Goal: Task Accomplishment & Management: Use online tool/utility

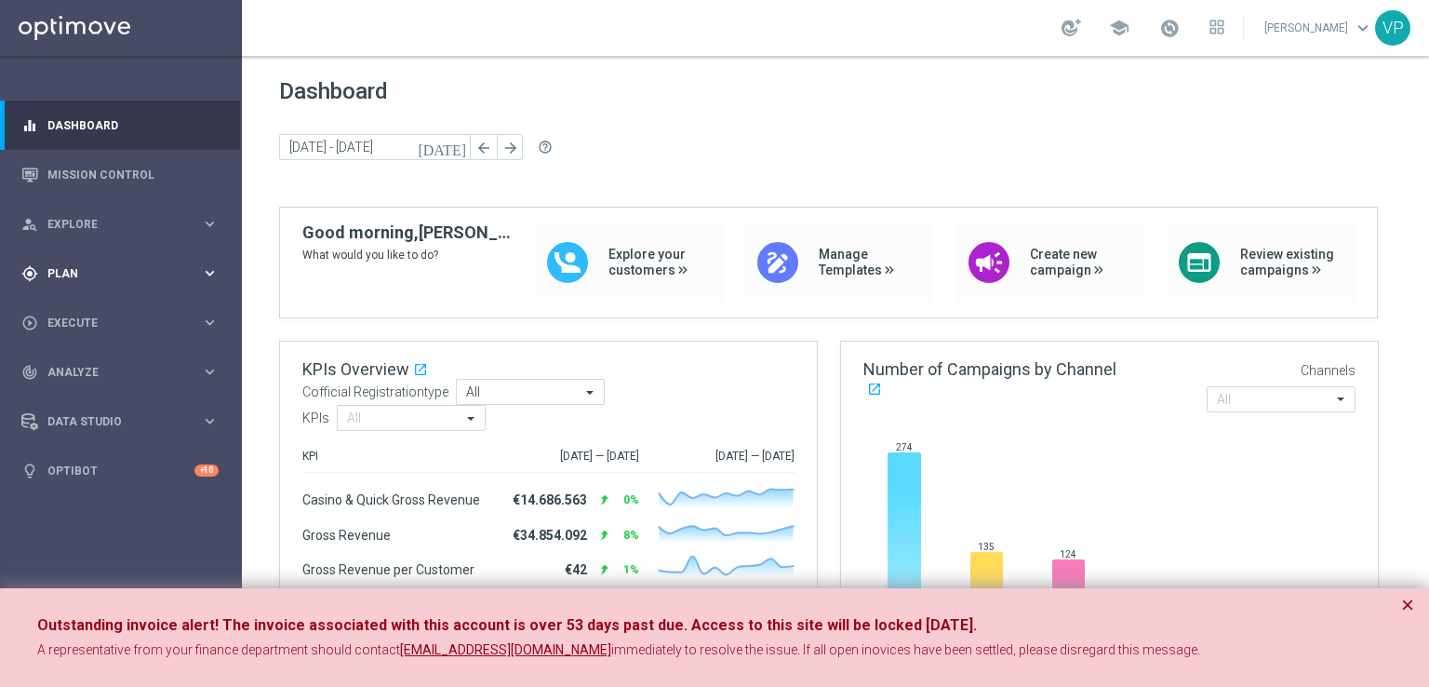
click at [221, 276] on div "gps_fixed Plan keyboard_arrow_right" at bounding box center [120, 272] width 240 height 49
click at [160, 368] on span "Templates" at bounding box center [115, 367] width 133 height 11
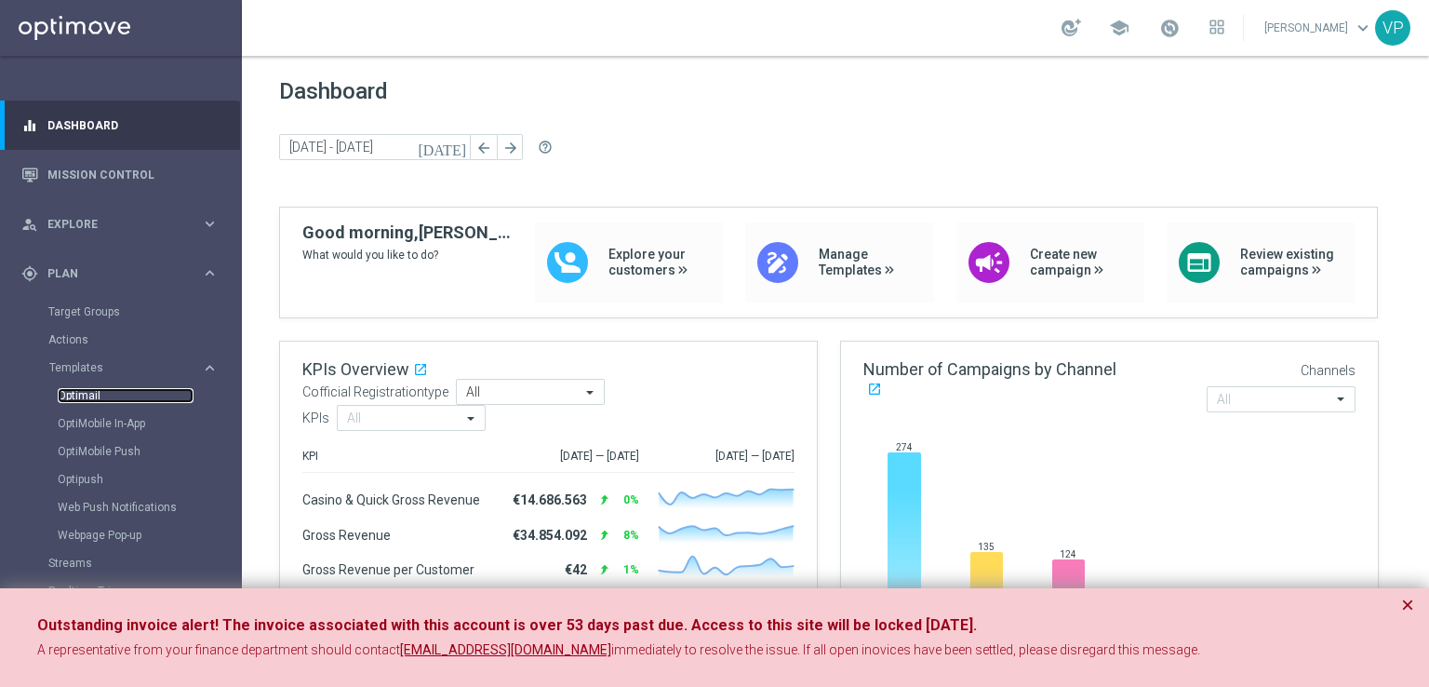
click at [100, 392] on link "Optimail" at bounding box center [126, 395] width 136 height 15
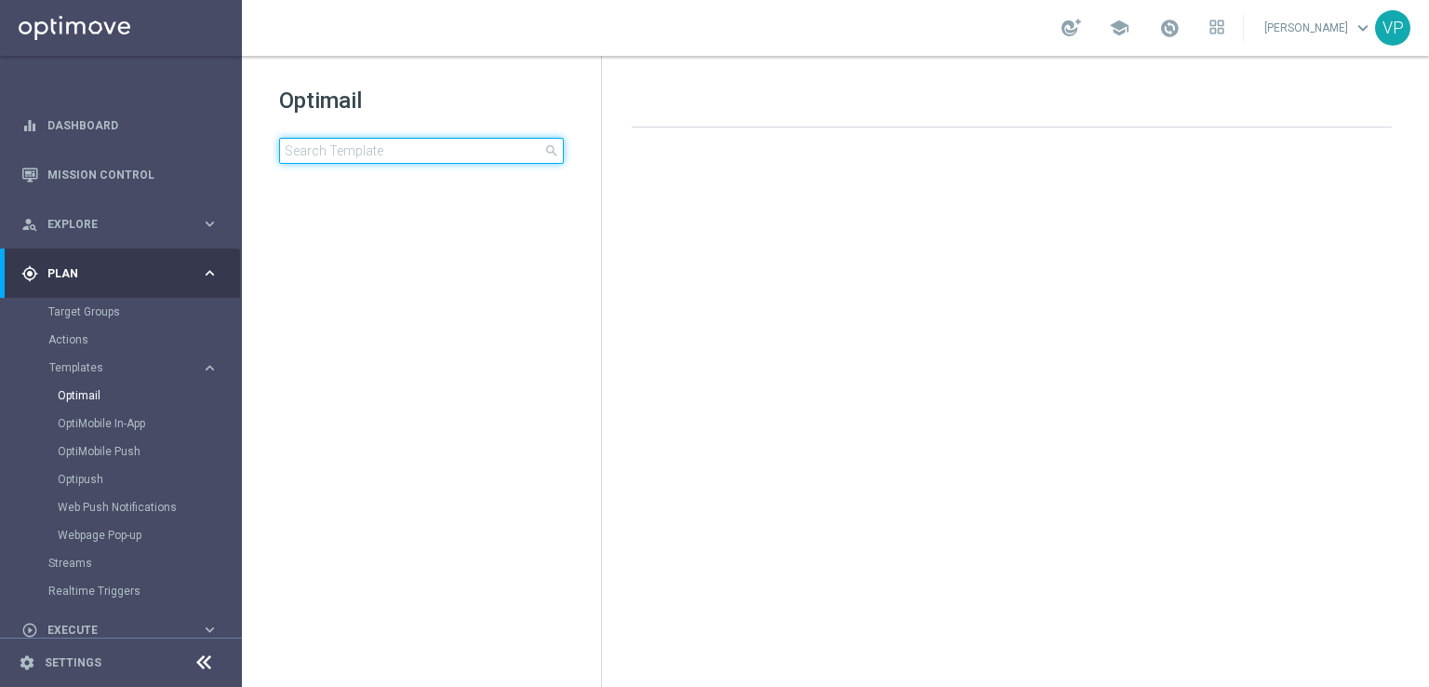
click at [413, 155] on input at bounding box center [421, 151] width 285 height 26
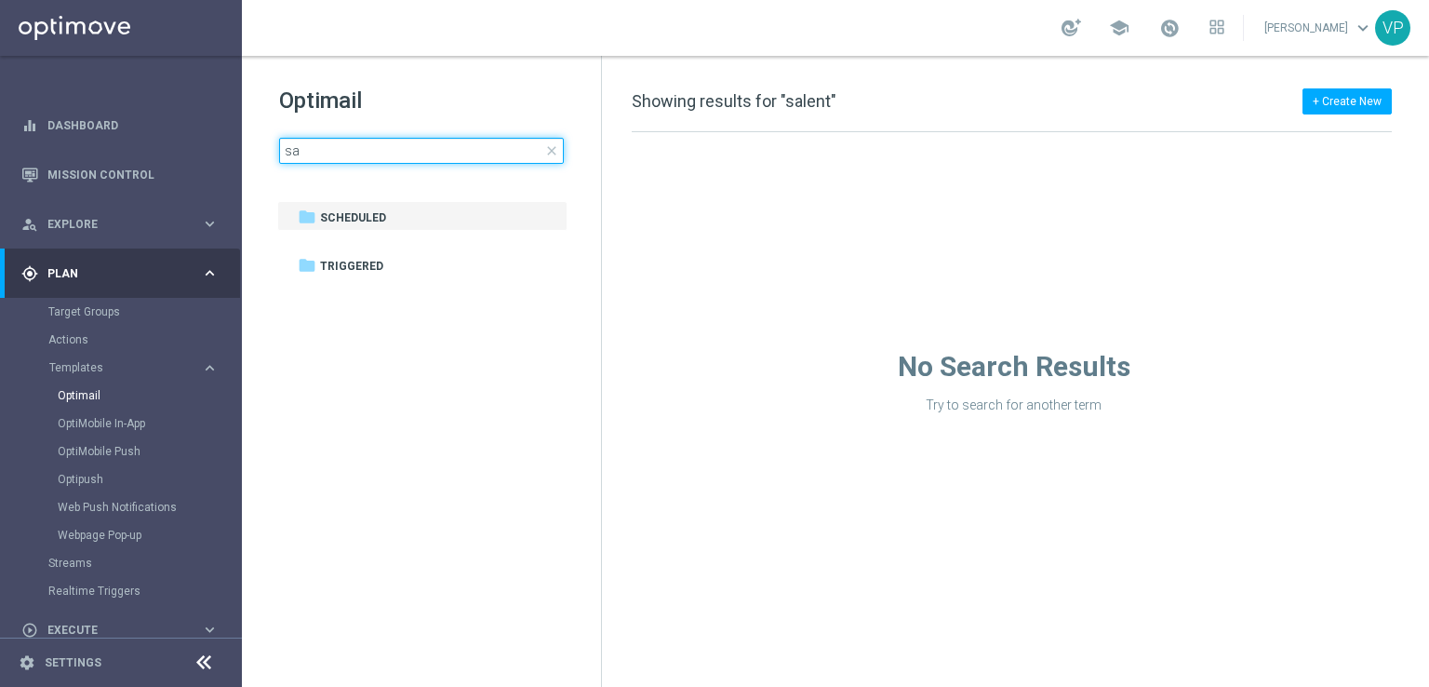
type input "s"
type input "e"
type input "2"
type input "m"
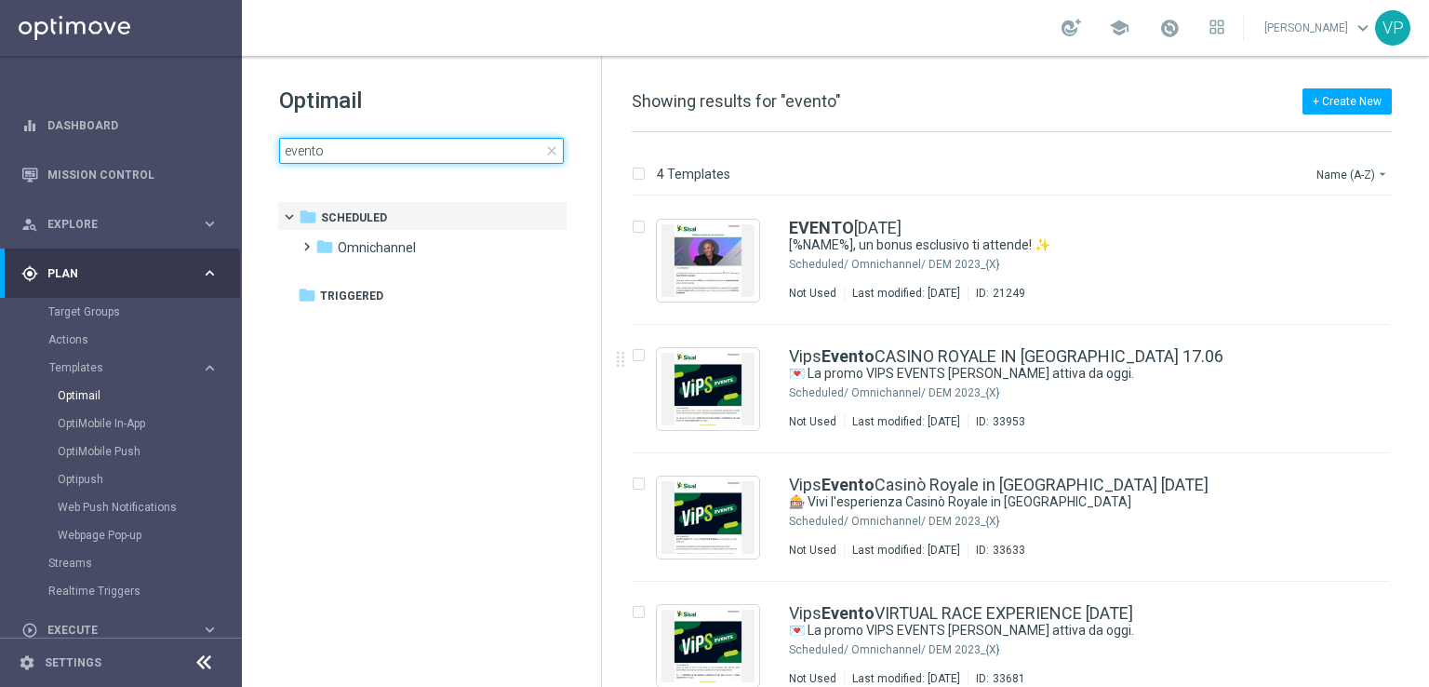
scroll to position [22, 0]
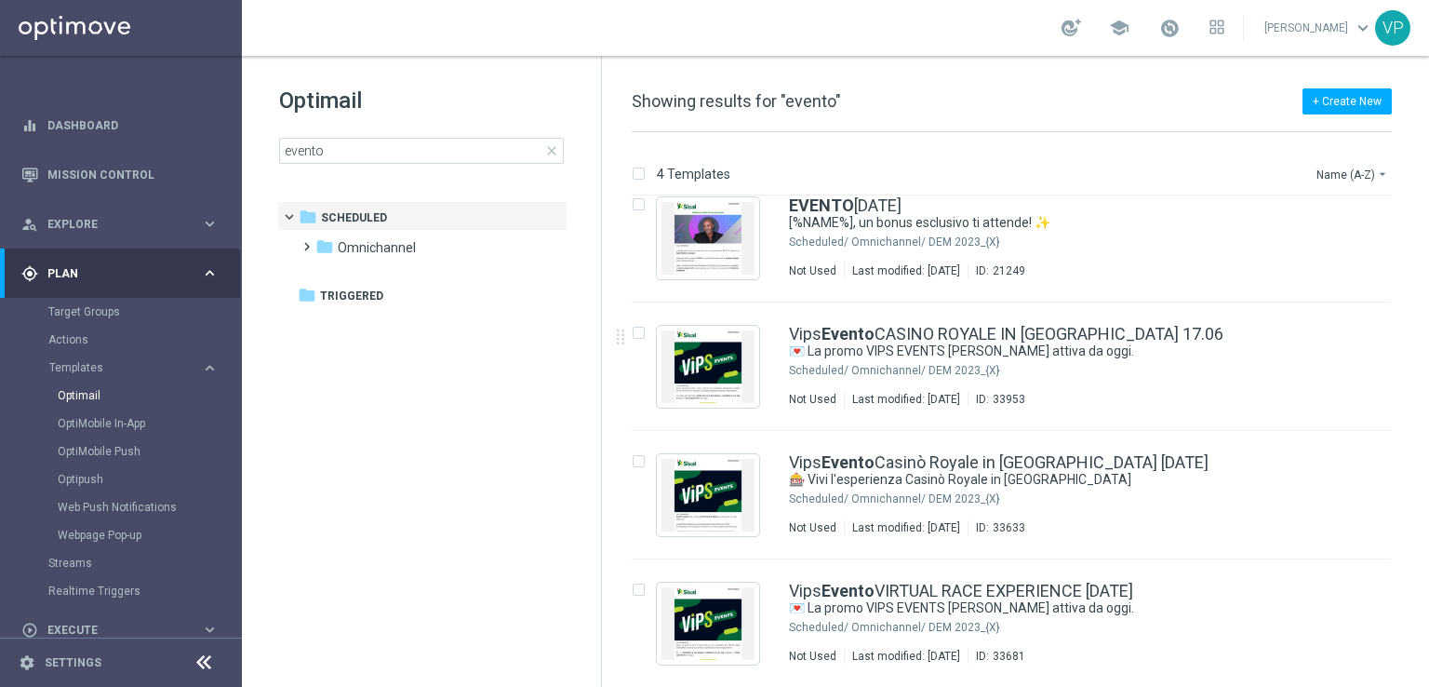
drag, startPoint x: 1428, startPoint y: 279, endPoint x: 1428, endPoint y: 342, distance: 63.3
click at [1428, 342] on div "4 Templates Name (A-Z) arrow_drop_down Drag here to set row groups Drag here to…" at bounding box center [1015, 409] width 827 height 555
drag, startPoint x: 1428, startPoint y: 342, endPoint x: 1427, endPoint y: 448, distance: 105.1
click at [1427, 448] on div "4 Templates Name (A-Z) arrow_drop_down Drag here to set row groups Drag here to…" at bounding box center [1015, 409] width 827 height 555
drag, startPoint x: 1418, startPoint y: 418, endPoint x: 1426, endPoint y: 507, distance: 89.6
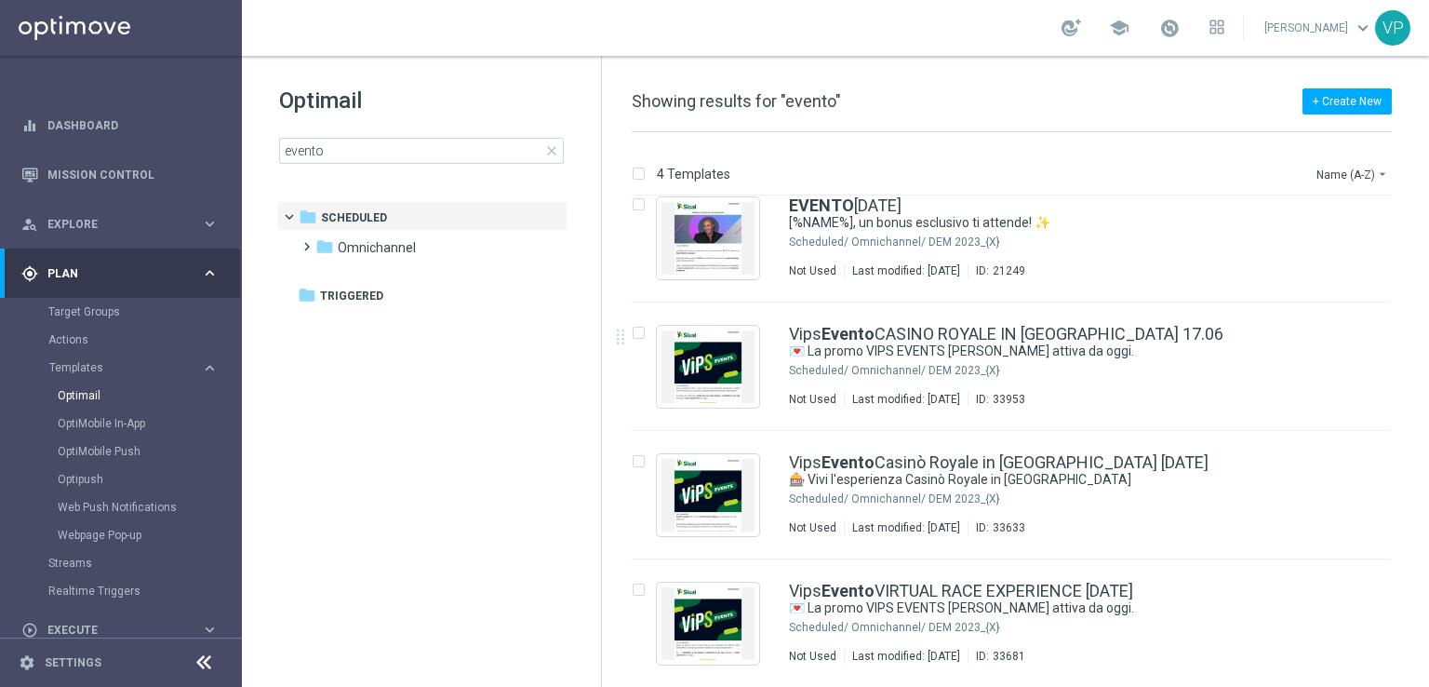
click at [1426, 507] on div "4 Templates Name (A-Z) arrow_drop_down Drag here to set row groups Drag here to…" at bounding box center [1015, 409] width 827 height 555
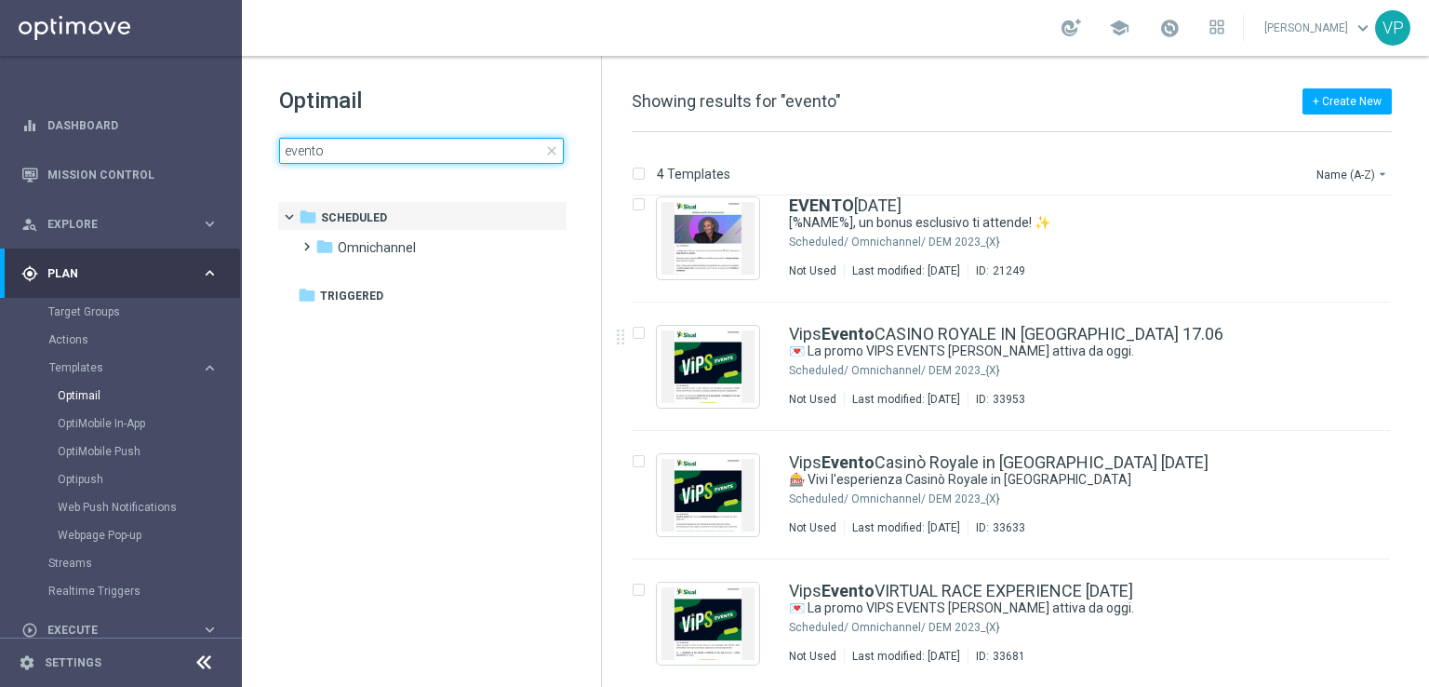
click at [532, 147] on input "evento" at bounding box center [421, 151] width 285 height 26
type input "invito"
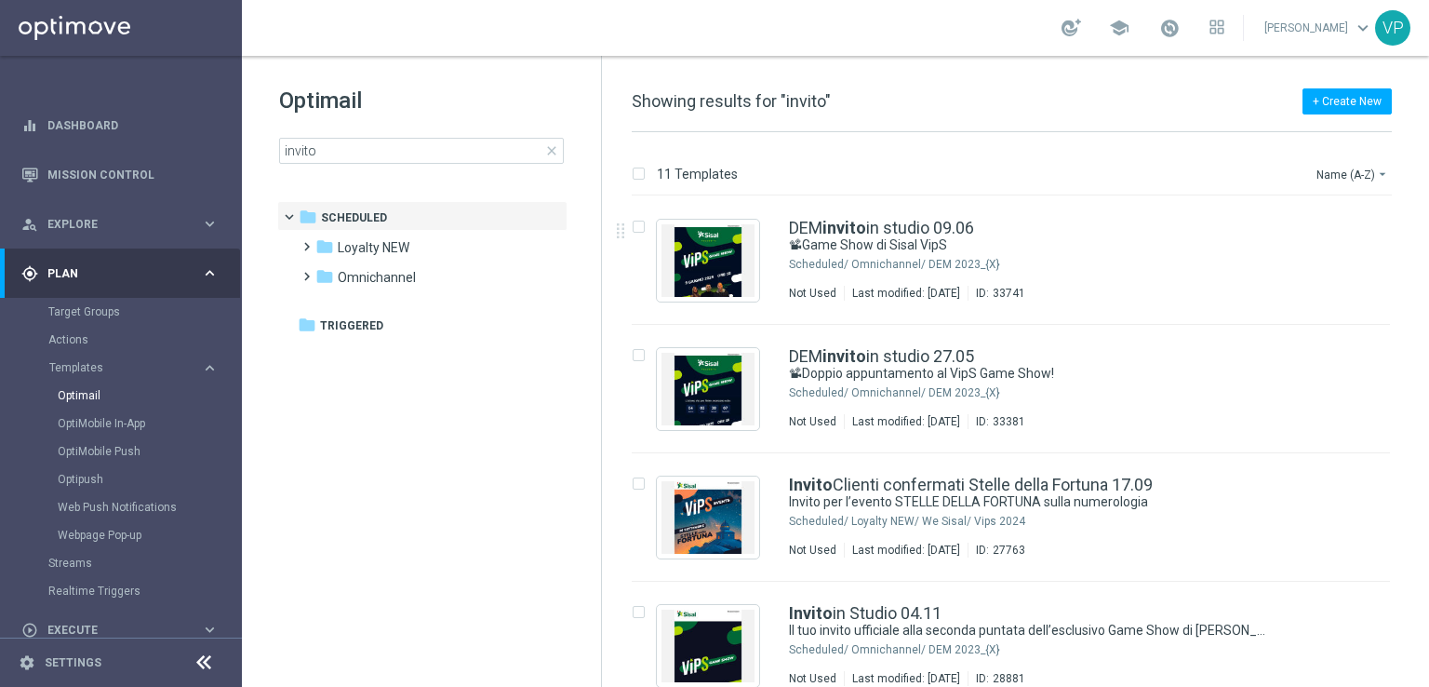
drag, startPoint x: 1428, startPoint y: 247, endPoint x: 1428, endPoint y: 290, distance: 43.7
click at [1428, 290] on div "11 Templates Name (A-Z) arrow_drop_down Drag here to set row groups Drag here t…" at bounding box center [1015, 409] width 827 height 555
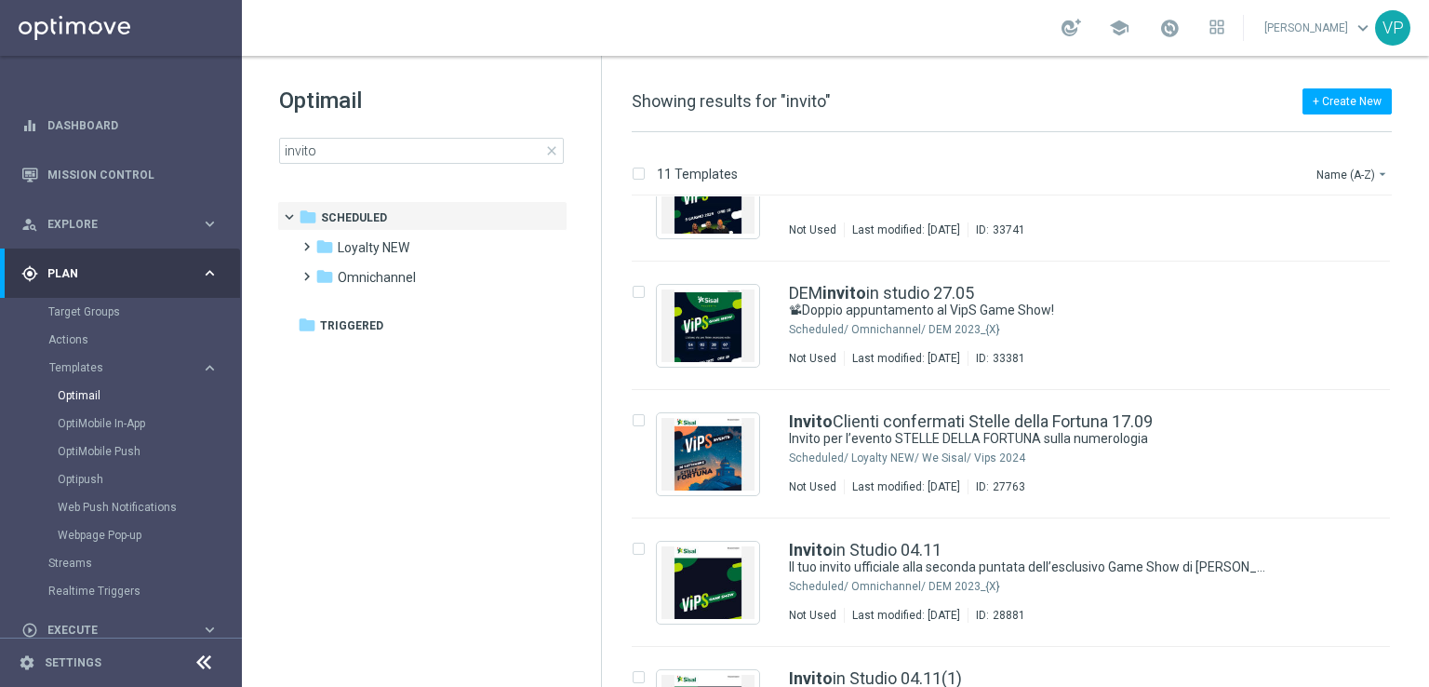
scroll to position [64, 0]
click at [1336, 418] on icon "file_copy" at bounding box center [1339, 415] width 15 height 15
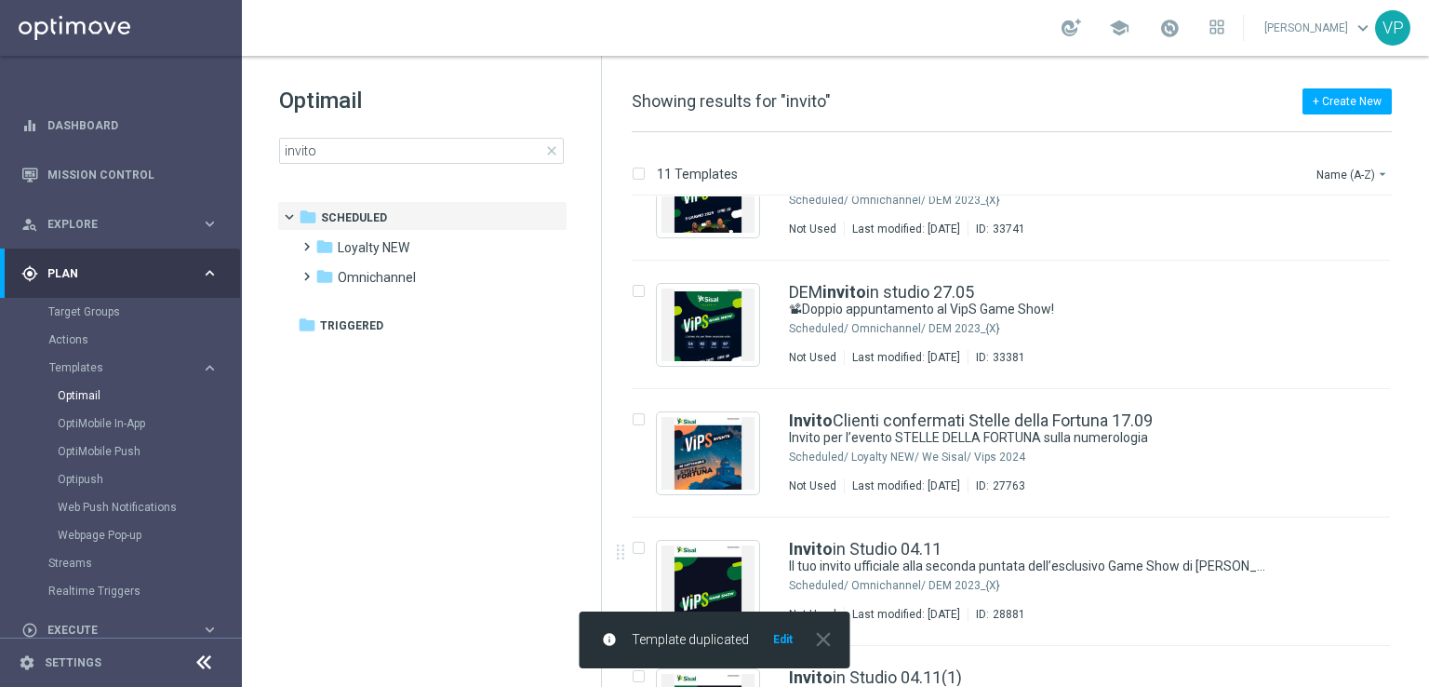
scroll to position [0, 0]
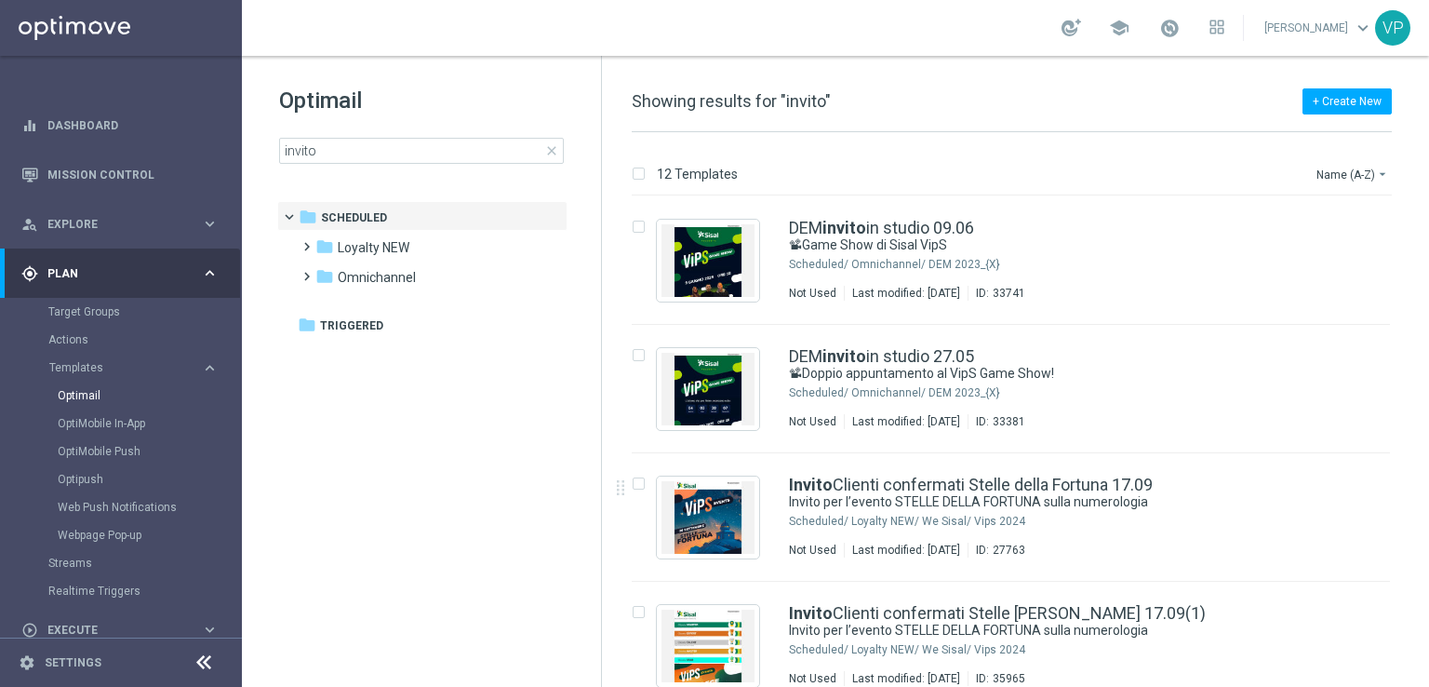
drag, startPoint x: 1425, startPoint y: 301, endPoint x: 1428, endPoint y: 412, distance: 111.7
click at [1428, 412] on div "12 Templates Name (A-Z) arrow_drop_down Drag here to set row groups Drag here t…" at bounding box center [1015, 409] width 827 height 555
drag, startPoint x: 1419, startPoint y: 354, endPoint x: 1428, endPoint y: 407, distance: 53.8
click at [1428, 407] on div "12 Templates Name (A-Z) arrow_drop_down Drag here to set row groups Drag here t…" at bounding box center [1015, 409] width 827 height 555
click at [1195, 649] on div "Loyalty NEW/ We Sisal/ Vips 2024" at bounding box center [1081, 649] width 461 height 15
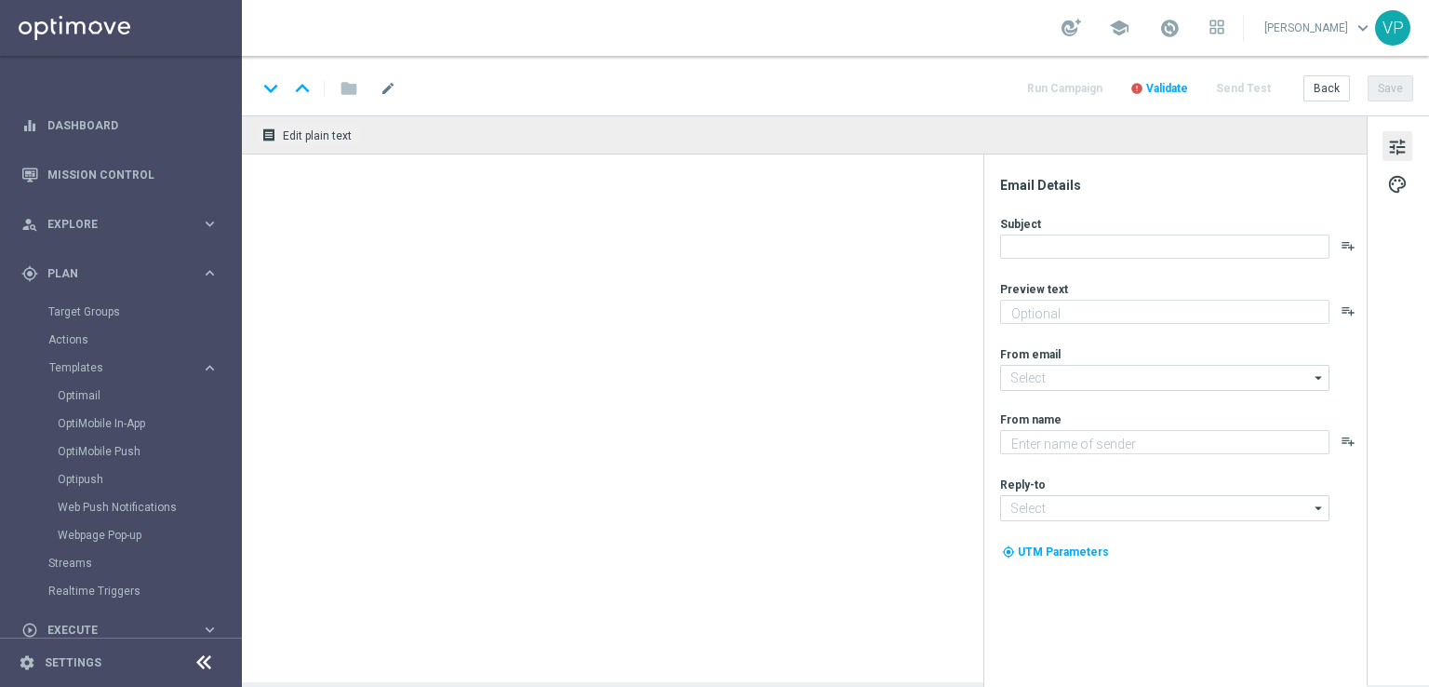
type textarea "Sisal"
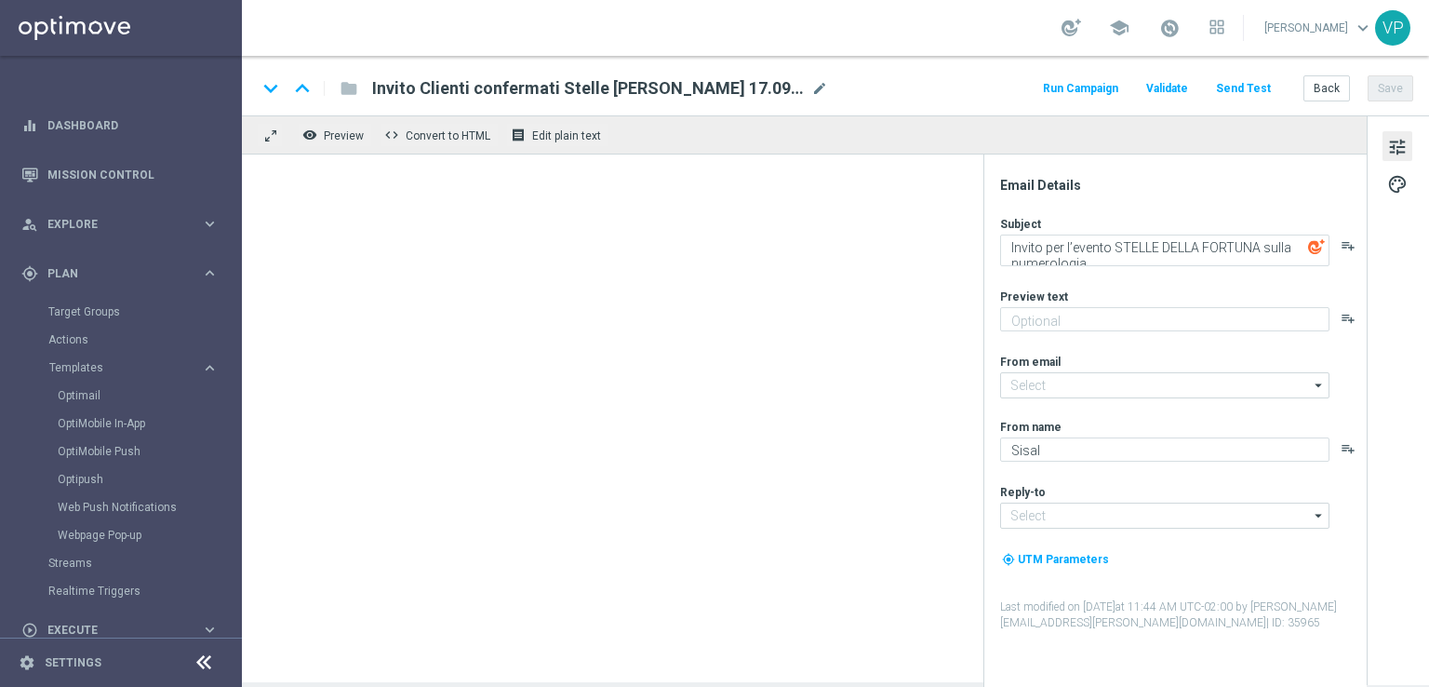
type input "[EMAIL_ADDRESS][DOMAIN_NAME]"
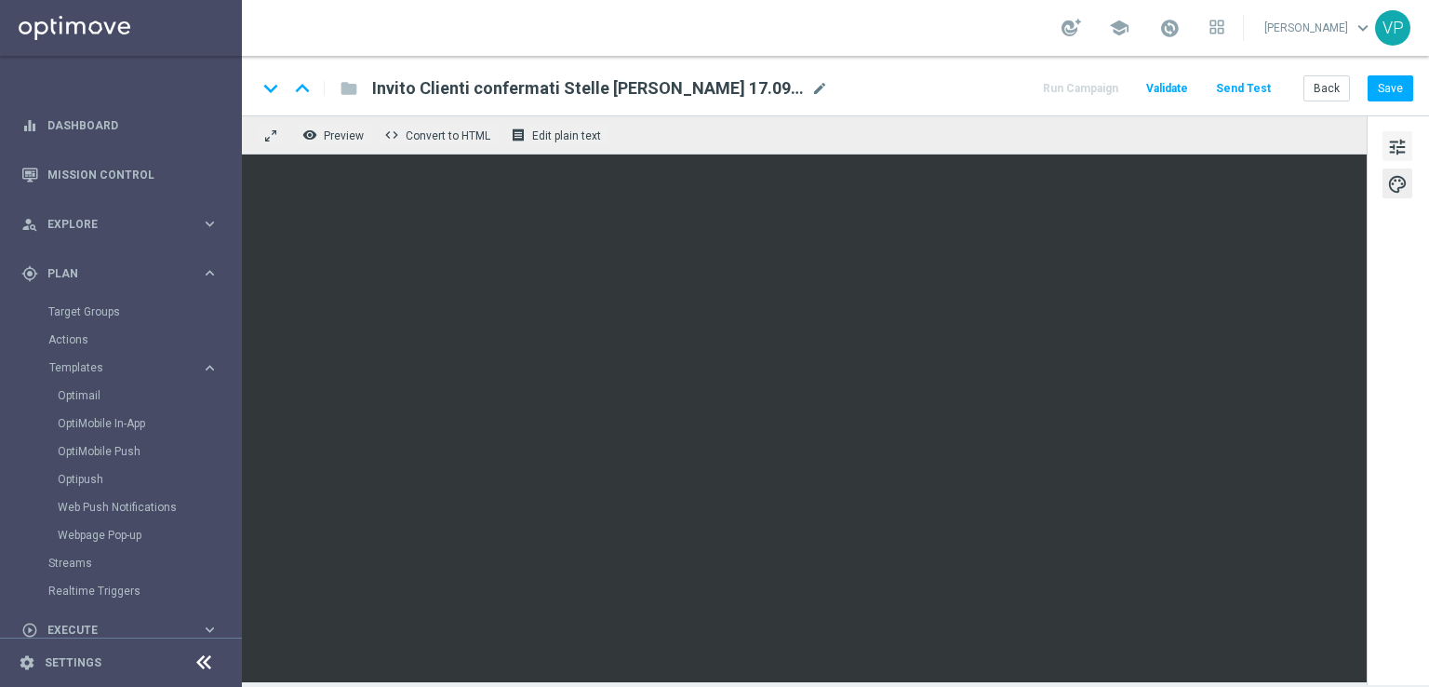
click at [1388, 141] on span "tune" at bounding box center [1397, 147] width 20 height 24
click at [1174, 22] on span at bounding box center [1169, 28] width 20 height 20
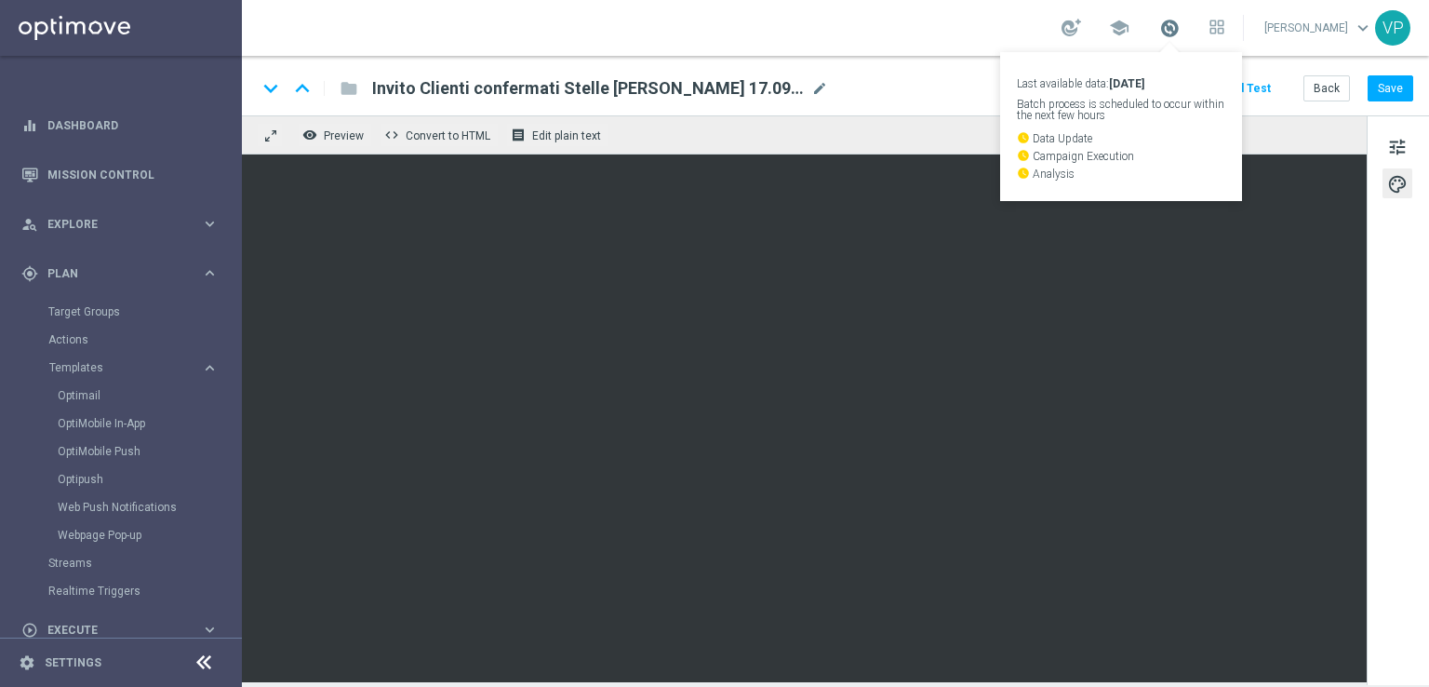
click at [1174, 22] on span at bounding box center [1169, 28] width 20 height 20
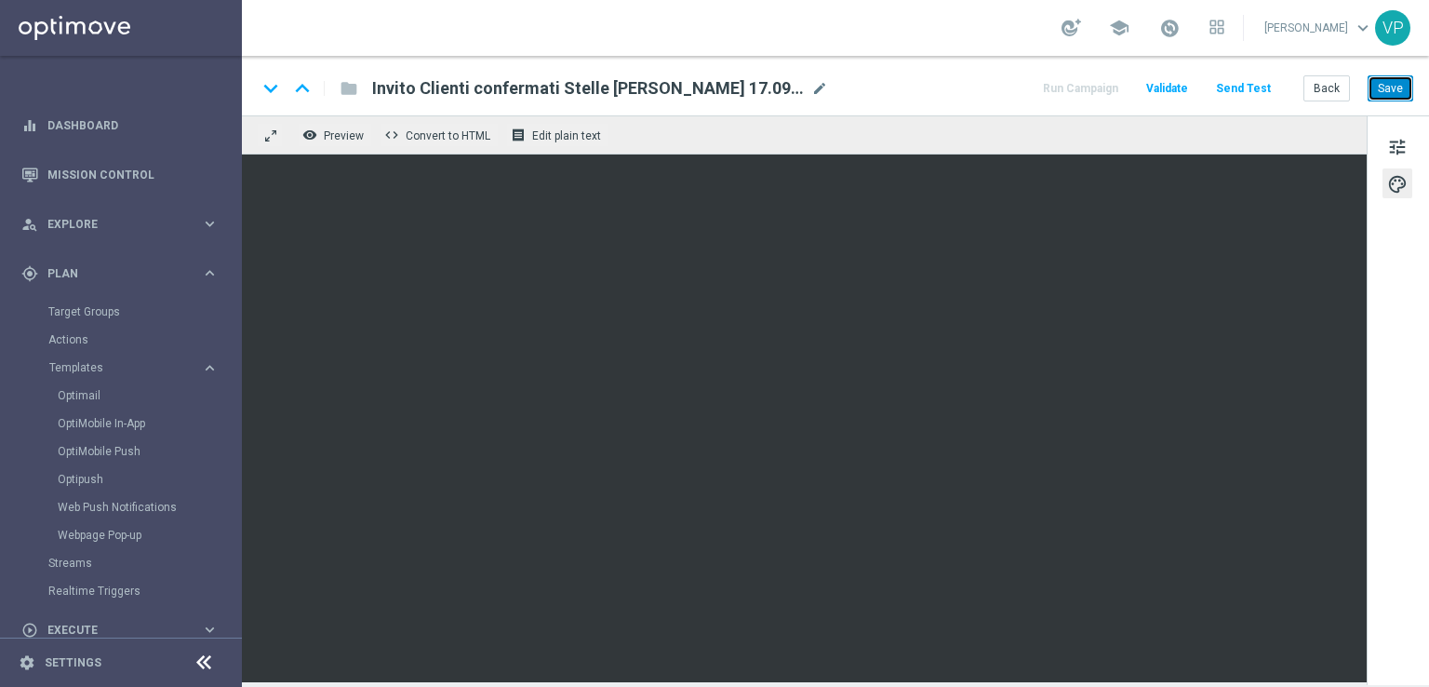
click at [1378, 89] on button "Save" at bounding box center [1391, 88] width 46 height 26
click at [811, 90] on span "mode_edit" at bounding box center [819, 88] width 17 height 17
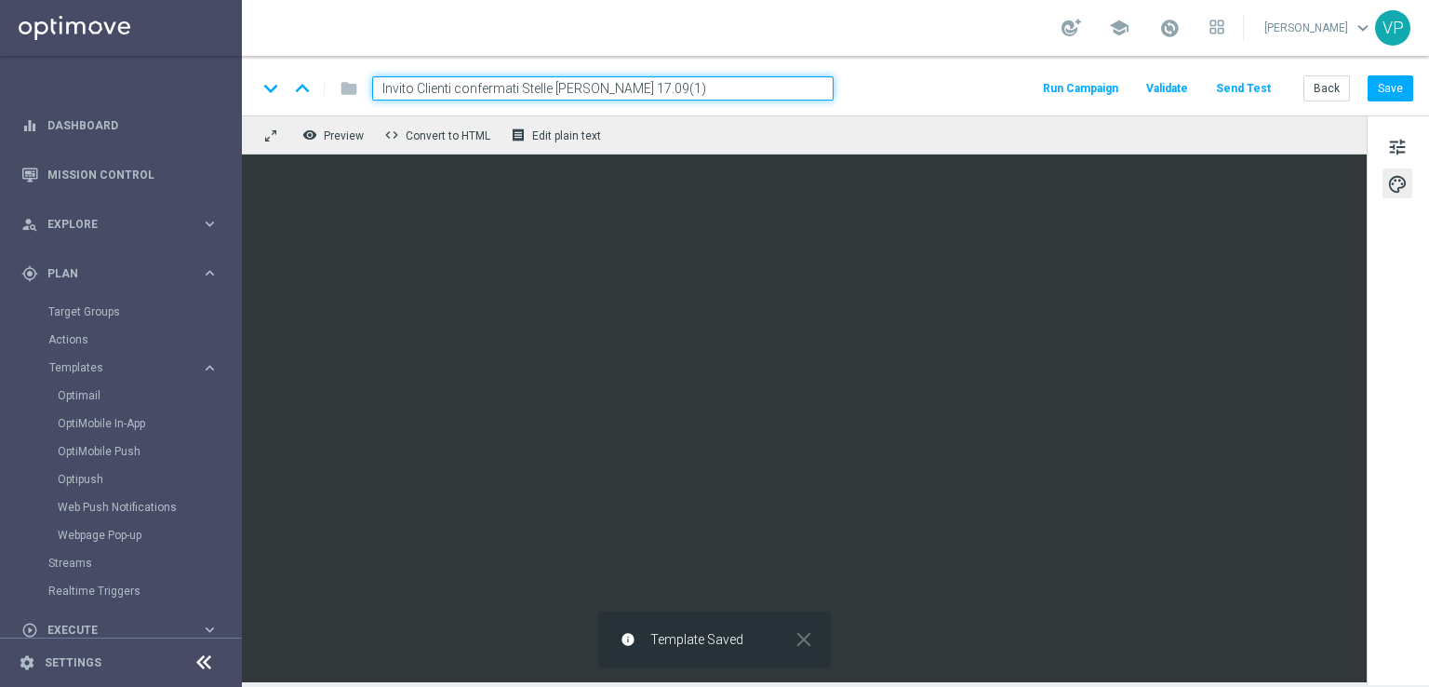
click at [666, 83] on input "Invito Clienti confermati Stelle [PERSON_NAME] 17.09(1)" at bounding box center [603, 88] width 462 height 24
drag, startPoint x: 710, startPoint y: 91, endPoint x: 226, endPoint y: 87, distance: 483.9
click at [226, 87] on main "equalizer Dashboard Mission Control" at bounding box center [714, 343] width 1429 height 687
click at [775, 78] on input "Form Partecipazione [GEOGRAPHIC_DATA] 25.09" at bounding box center [603, 88] width 462 height 24
type input "Form Partecipazione [GEOGRAPHIC_DATA] 25.09"
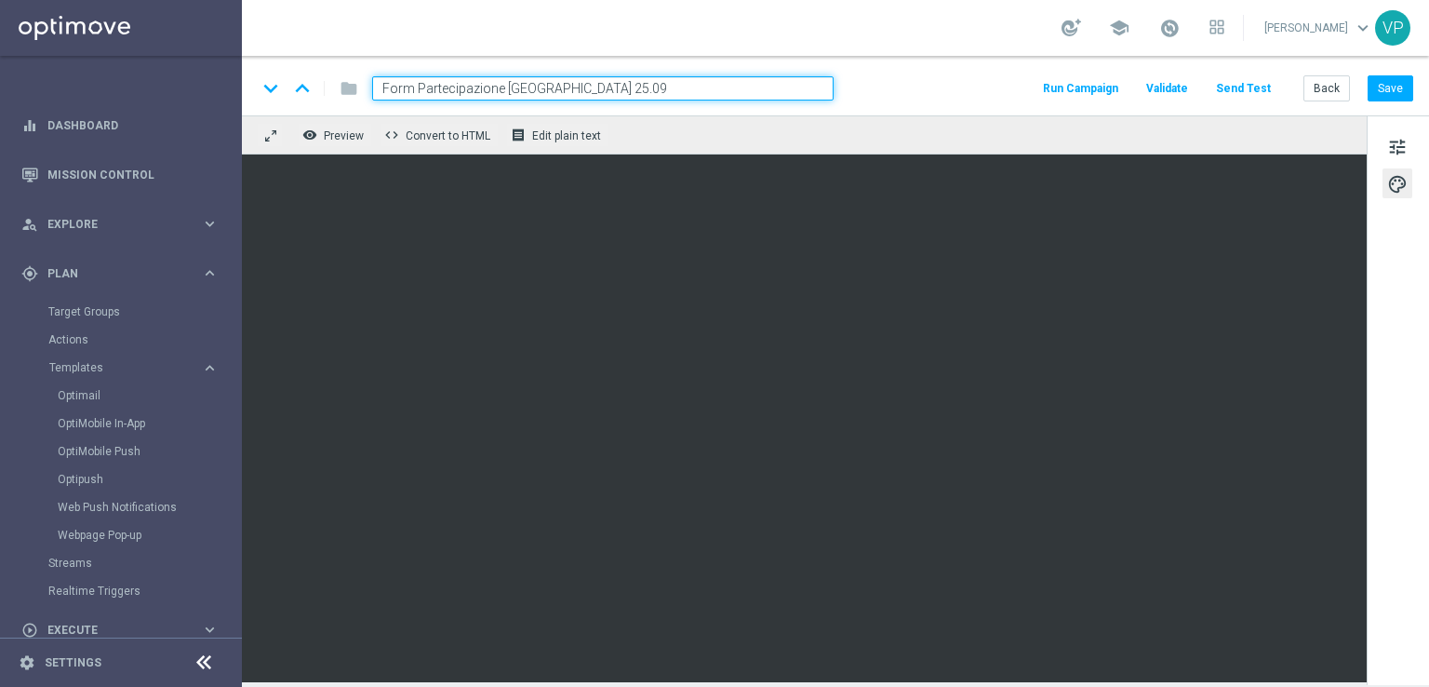
click at [920, 106] on div "keyboard_arrow_down keyboard_arrow_up folder Form Partecipazione [GEOGRAPHIC_DA…" at bounding box center [835, 86] width 1187 height 60
click at [1385, 87] on button "Save" at bounding box center [1391, 88] width 46 height 26
click at [1265, 91] on button "Send Test" at bounding box center [1243, 88] width 60 height 25
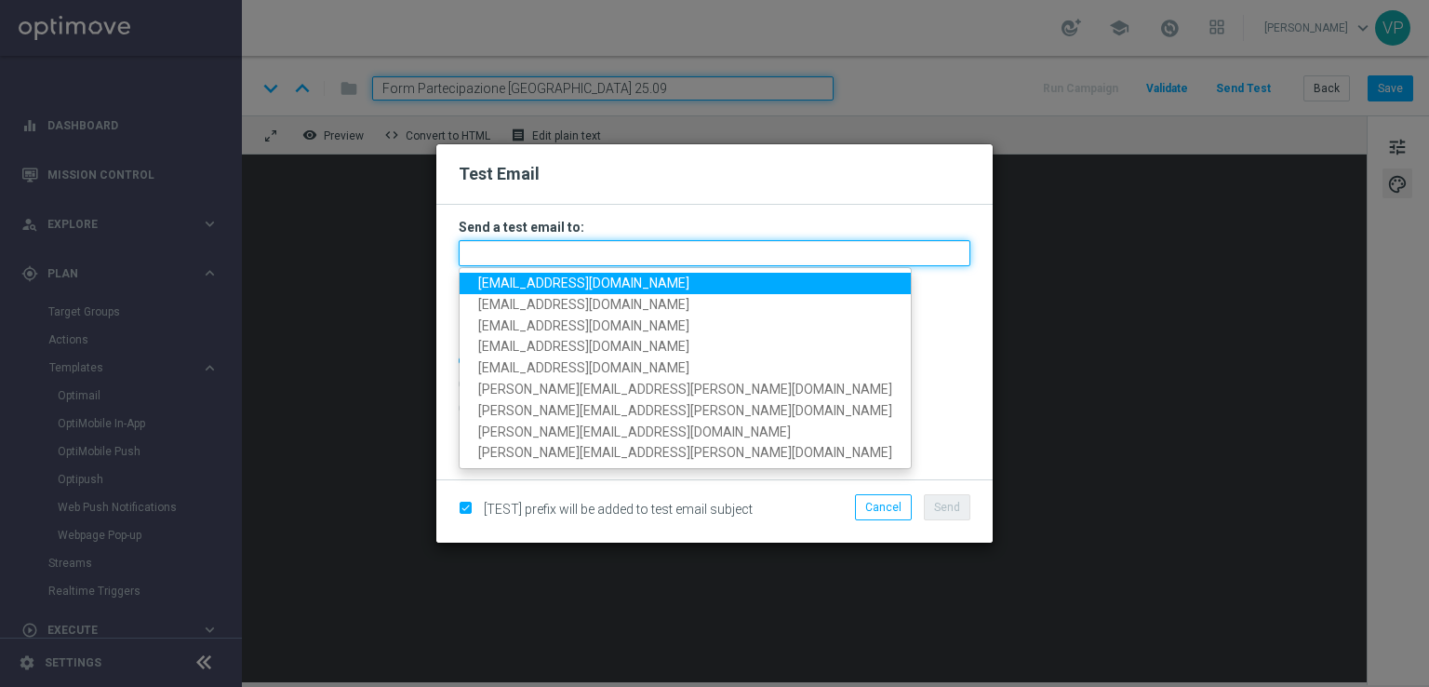
click at [623, 248] on input "text" at bounding box center [715, 253] width 512 height 26
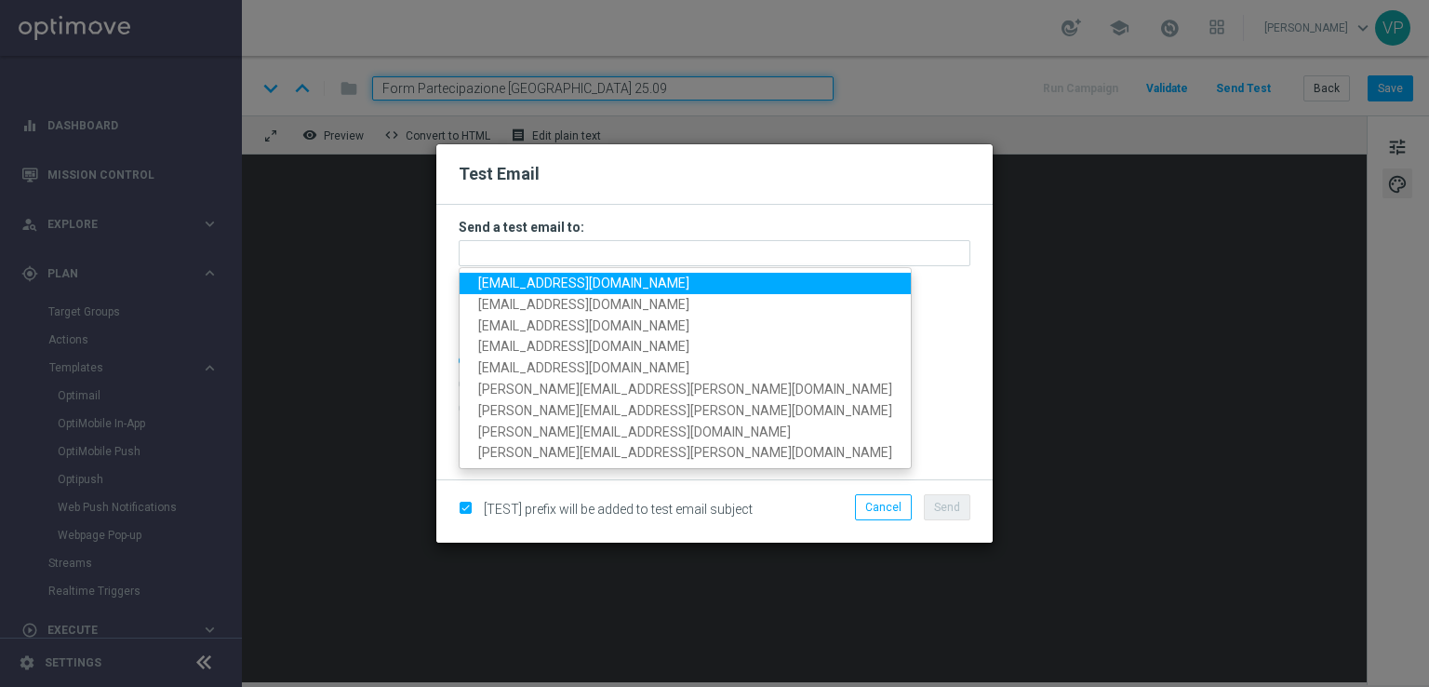
click at [510, 285] on span "[EMAIL_ADDRESS][DOMAIN_NAME]" at bounding box center [583, 282] width 211 height 15
type input "[EMAIL_ADDRESS][DOMAIN_NAME]"
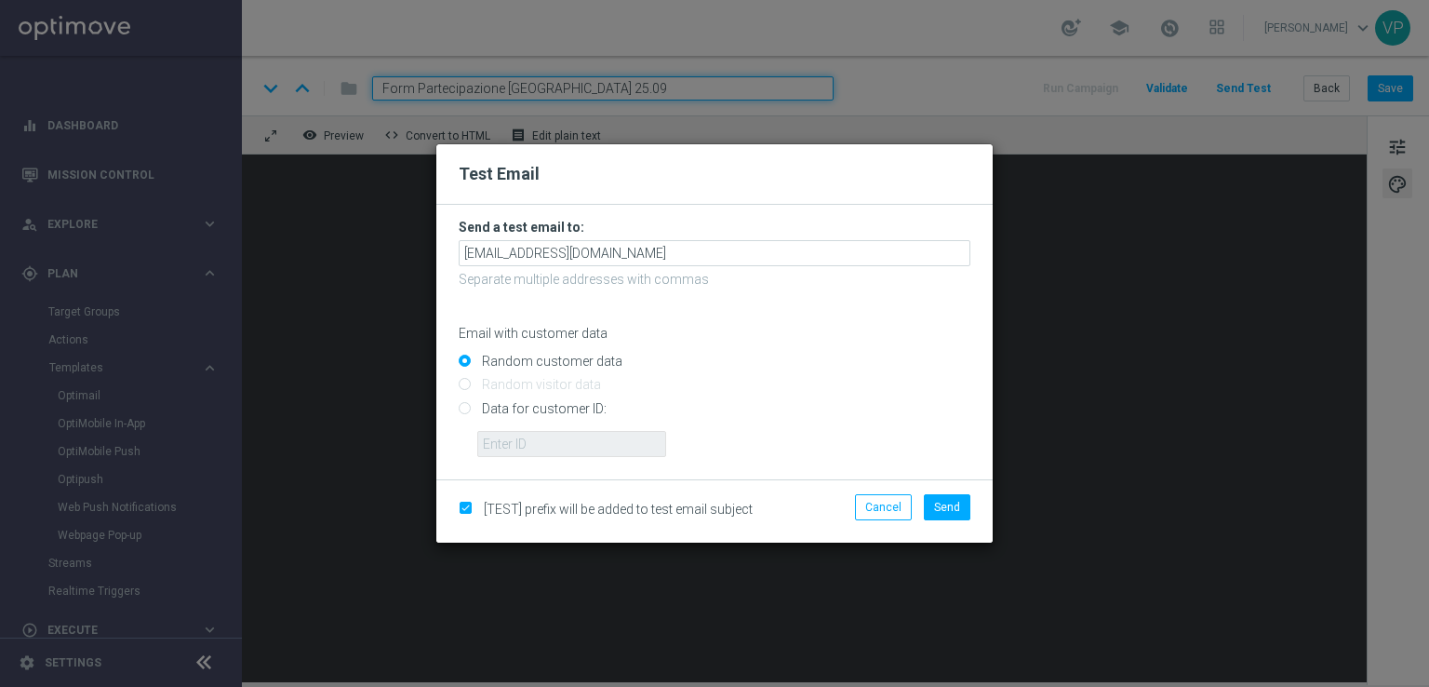
click at [908, 522] on div "Cancel Send" at bounding box center [895, 511] width 180 height 34
click at [889, 503] on button "Cancel" at bounding box center [883, 507] width 57 height 26
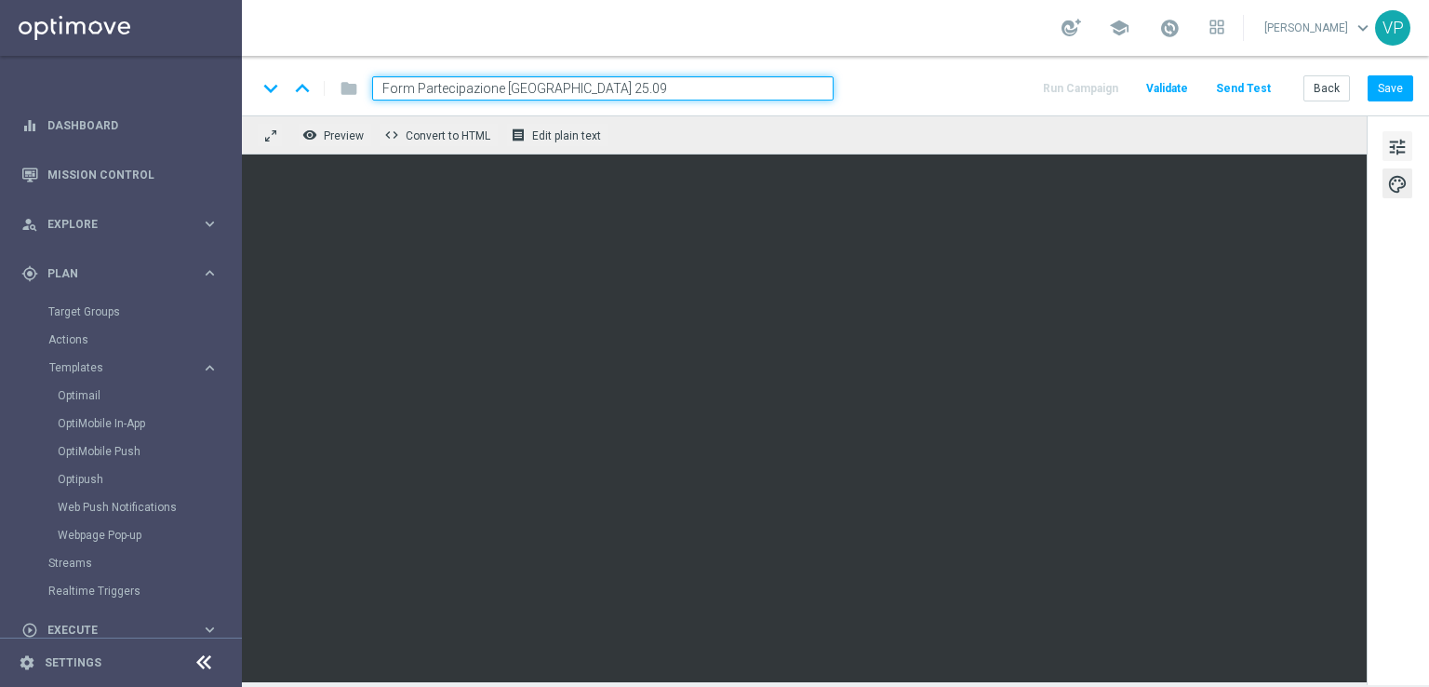
click at [1399, 133] on button "tune" at bounding box center [1398, 146] width 30 height 30
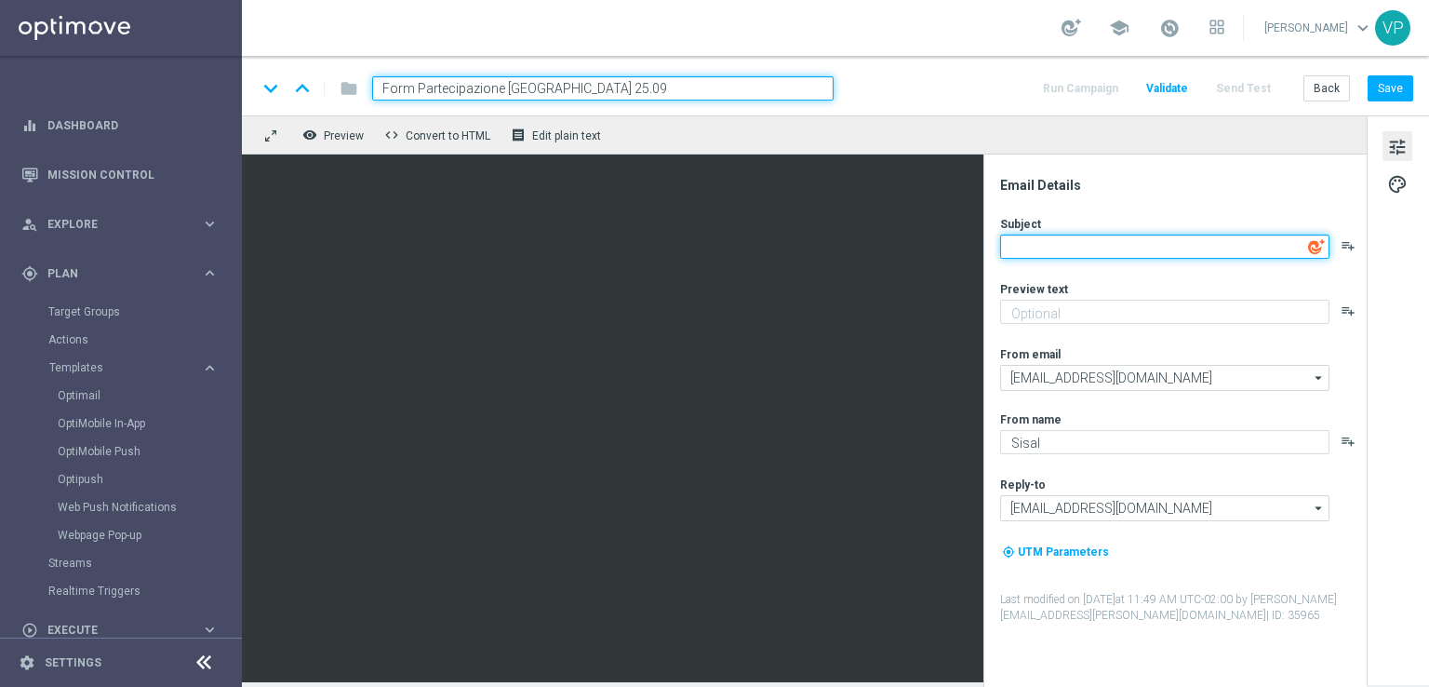
paste textarea "Vivi la Privilege Experience ⛳"
type textarea "Vivi la Privilege Experience ⛳"
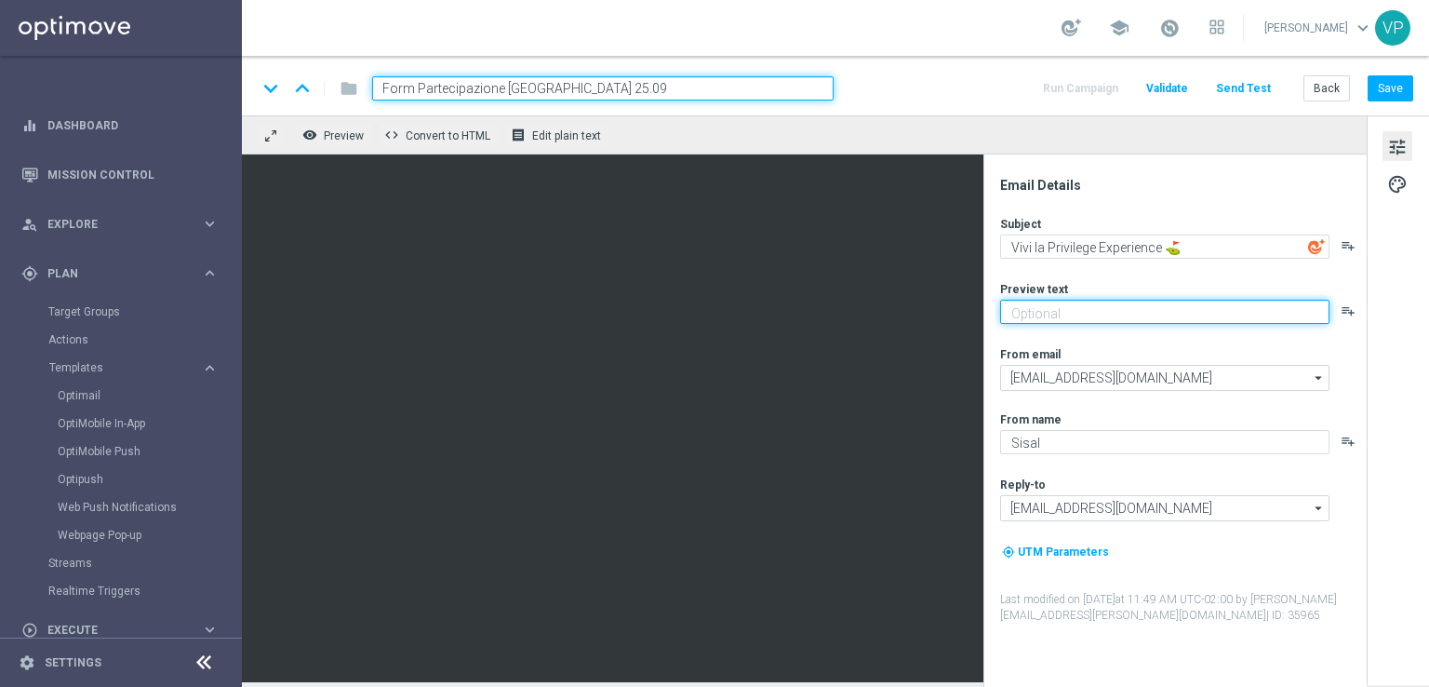
click at [1157, 315] on textarea at bounding box center [1164, 312] width 329 height 24
paste textarea "Il tuo pomeriggio speciale in [GEOGRAPHIC_DATA]"
drag, startPoint x: 1213, startPoint y: 319, endPoint x: 1172, endPoint y: 319, distance: 40.9
click at [1172, 319] on textarea "Il tuo pomeriggio speciale in [GEOGRAPHIC_DATA]" at bounding box center [1164, 312] width 329 height 24
type textarea "Il tuo pomeriggio speciale in [PERSON_NAME] D'Itria"
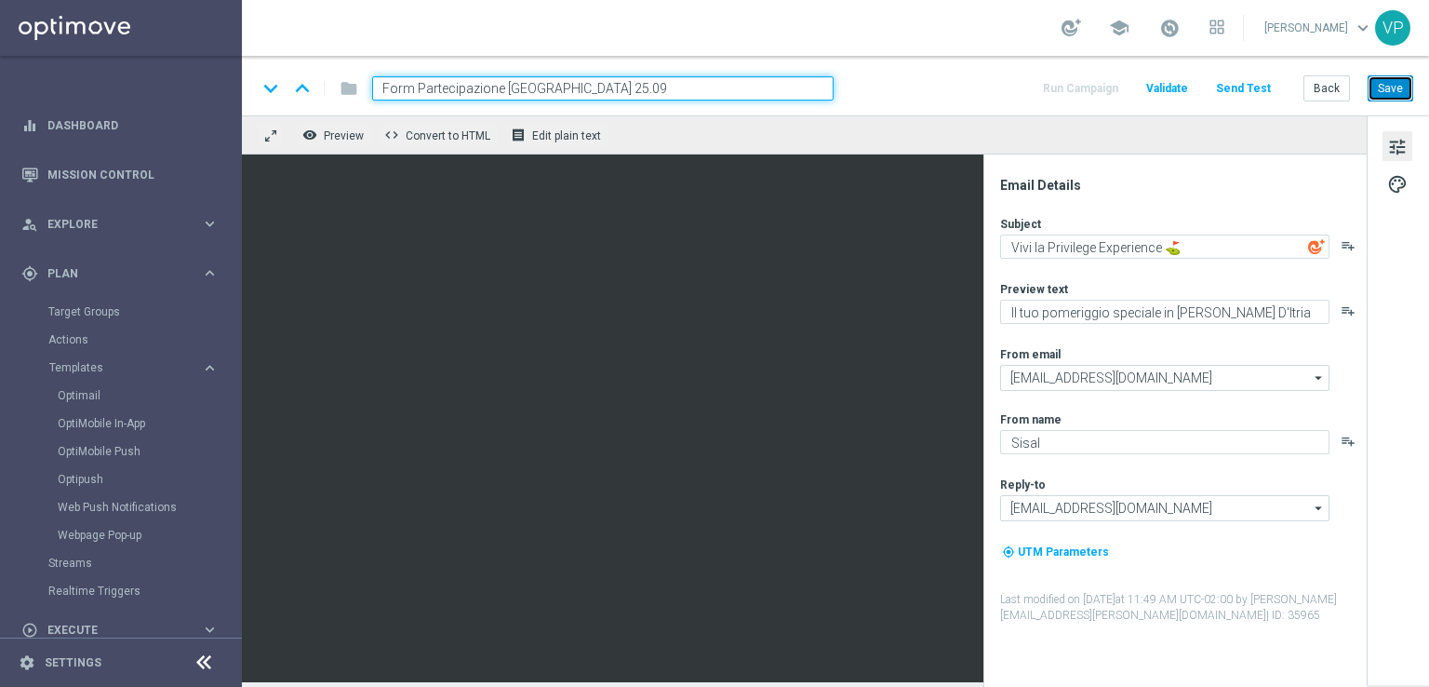
click at [1387, 95] on button "Save" at bounding box center [1391, 88] width 46 height 26
click at [1253, 96] on button "Send Test" at bounding box center [1243, 88] width 60 height 25
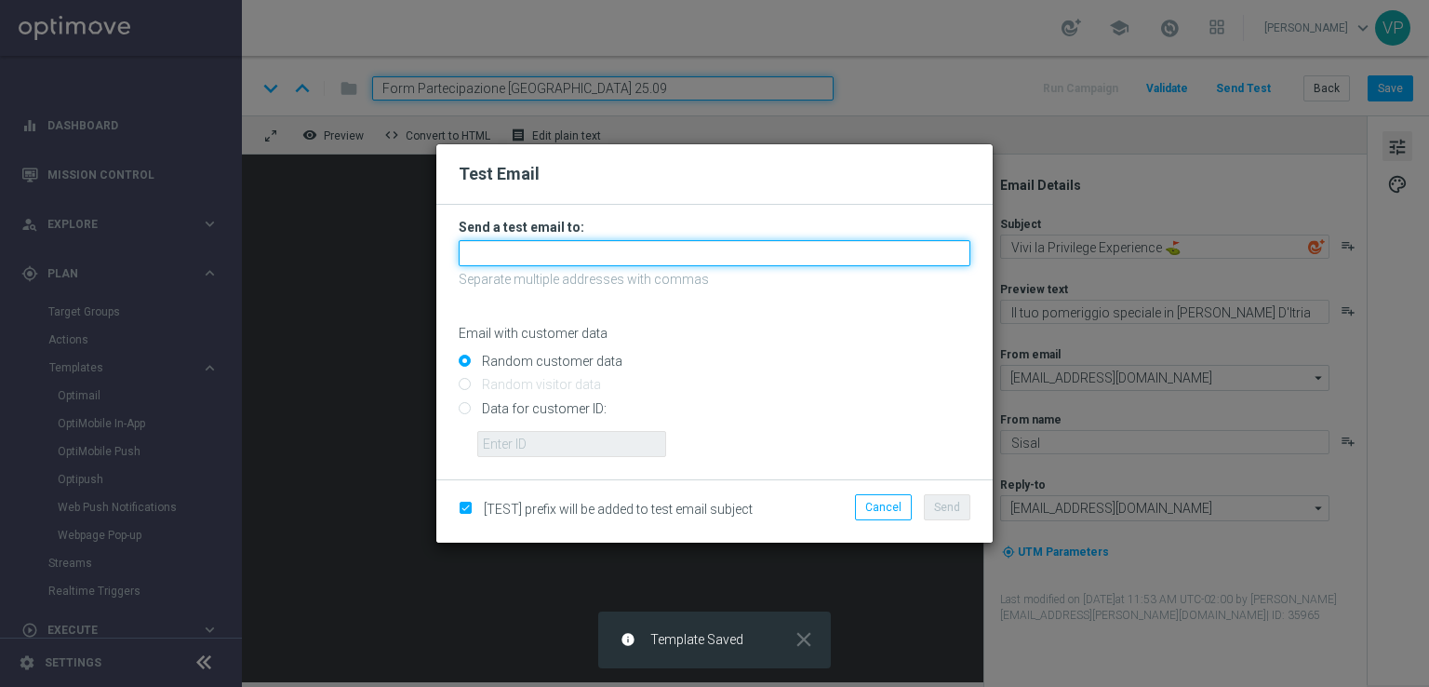
click at [796, 249] on input "text" at bounding box center [715, 253] width 512 height 26
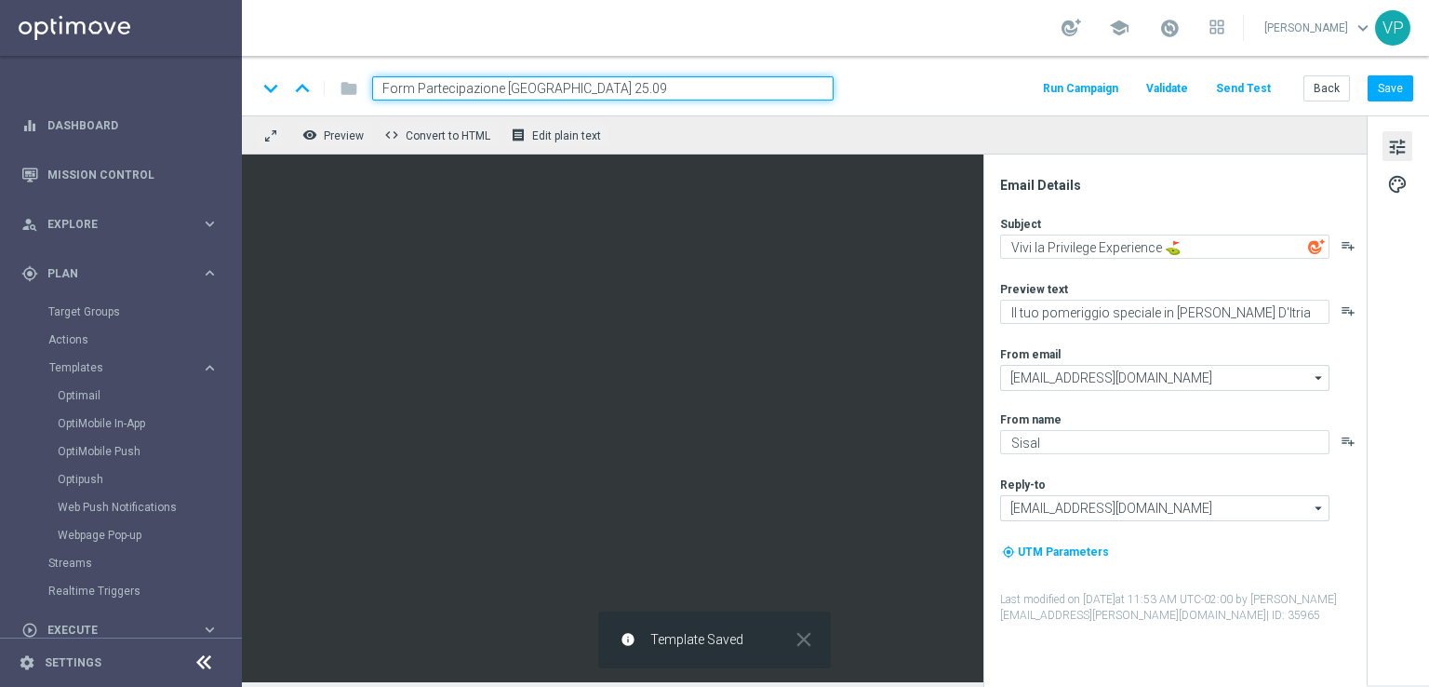
click at [1268, 91] on button "Send Test" at bounding box center [1243, 88] width 60 height 25
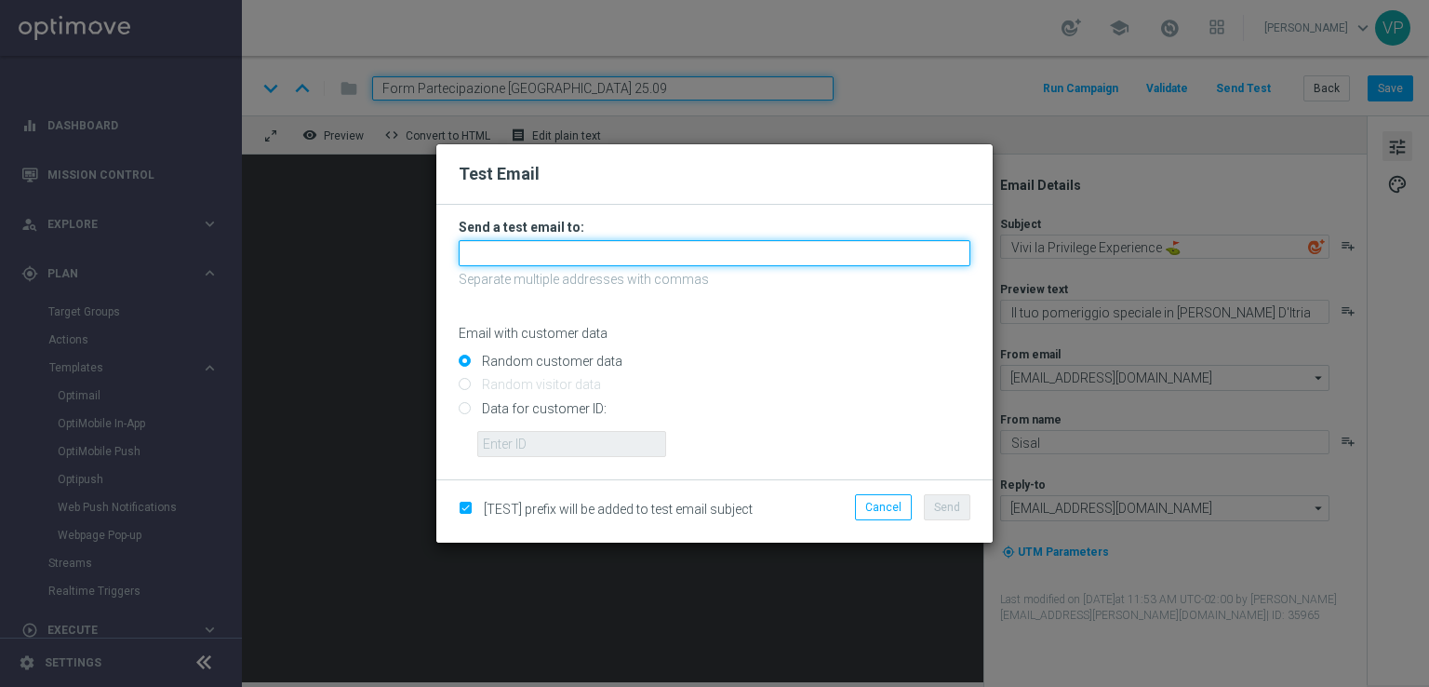
click at [604, 259] on input "text" at bounding box center [715, 253] width 512 height 26
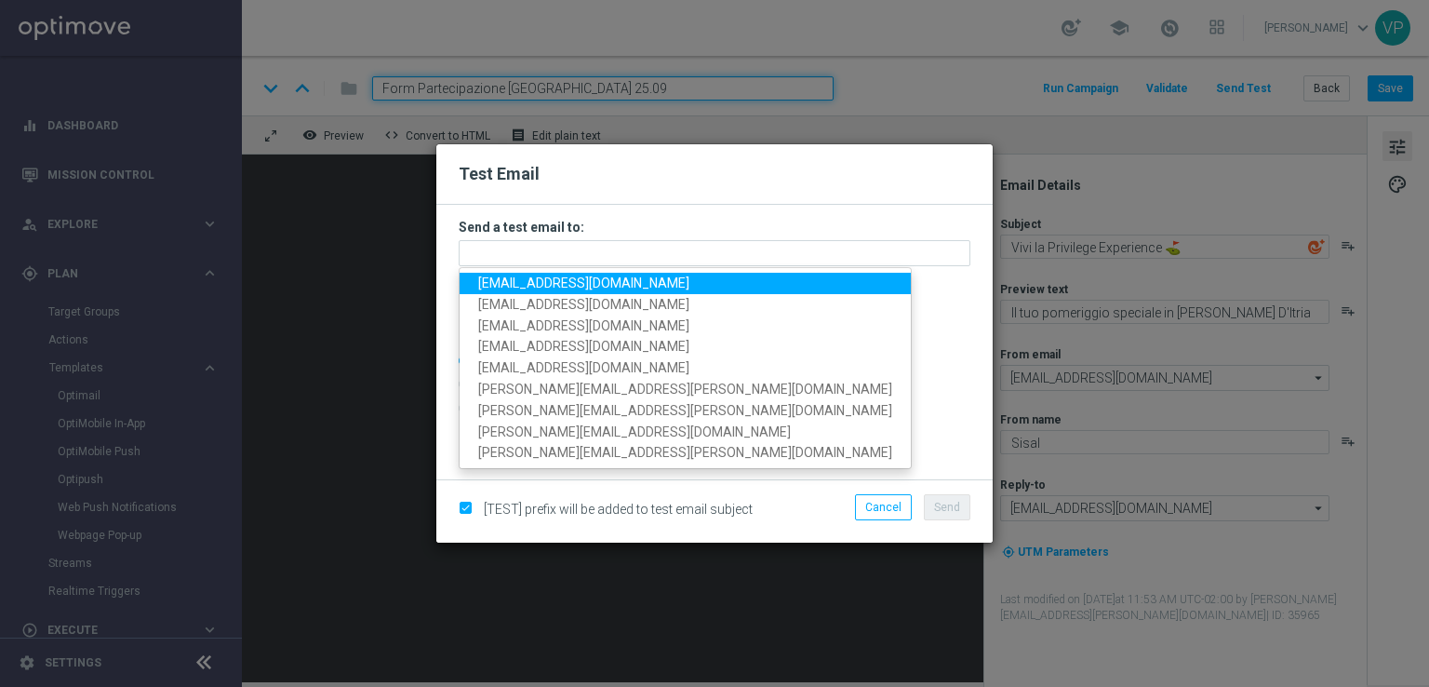
click at [515, 286] on span "[EMAIL_ADDRESS][DOMAIN_NAME]" at bounding box center [583, 282] width 211 height 15
type input "[EMAIL_ADDRESS][DOMAIN_NAME]"
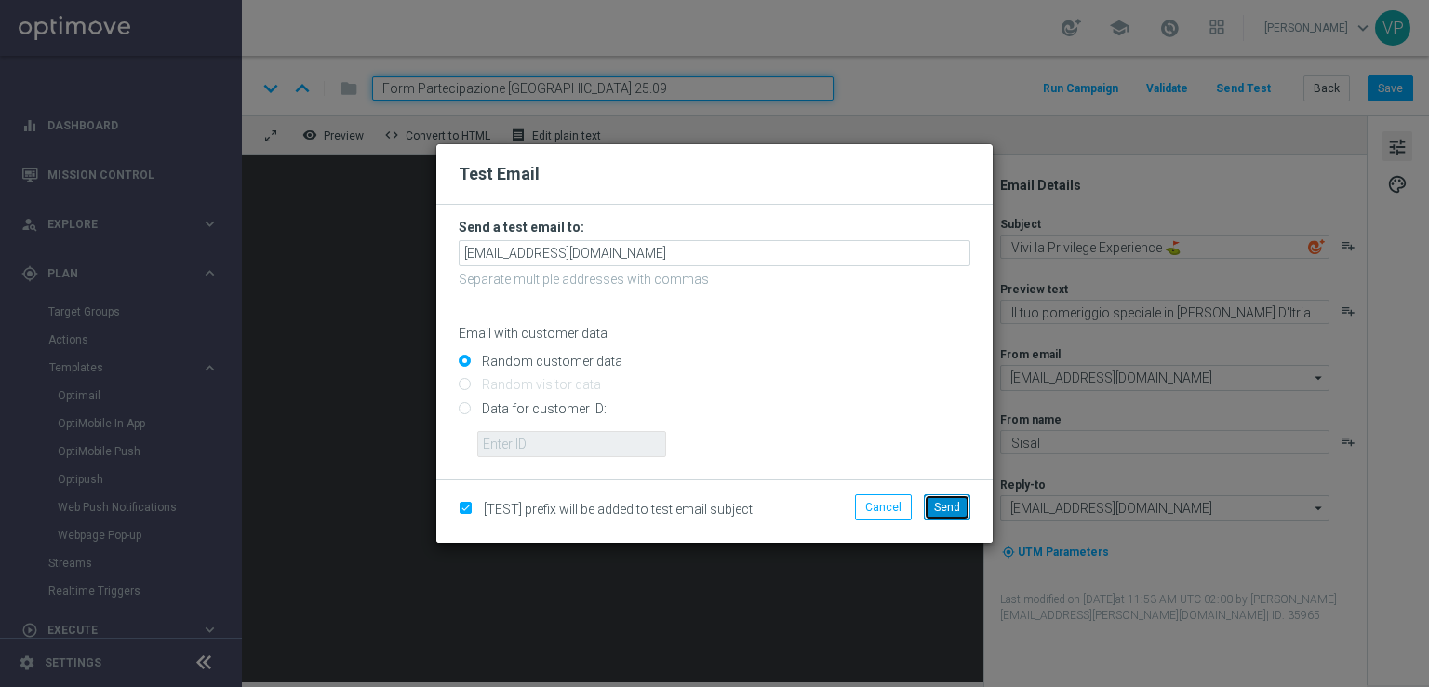
click at [945, 505] on span "Send" at bounding box center [947, 507] width 26 height 13
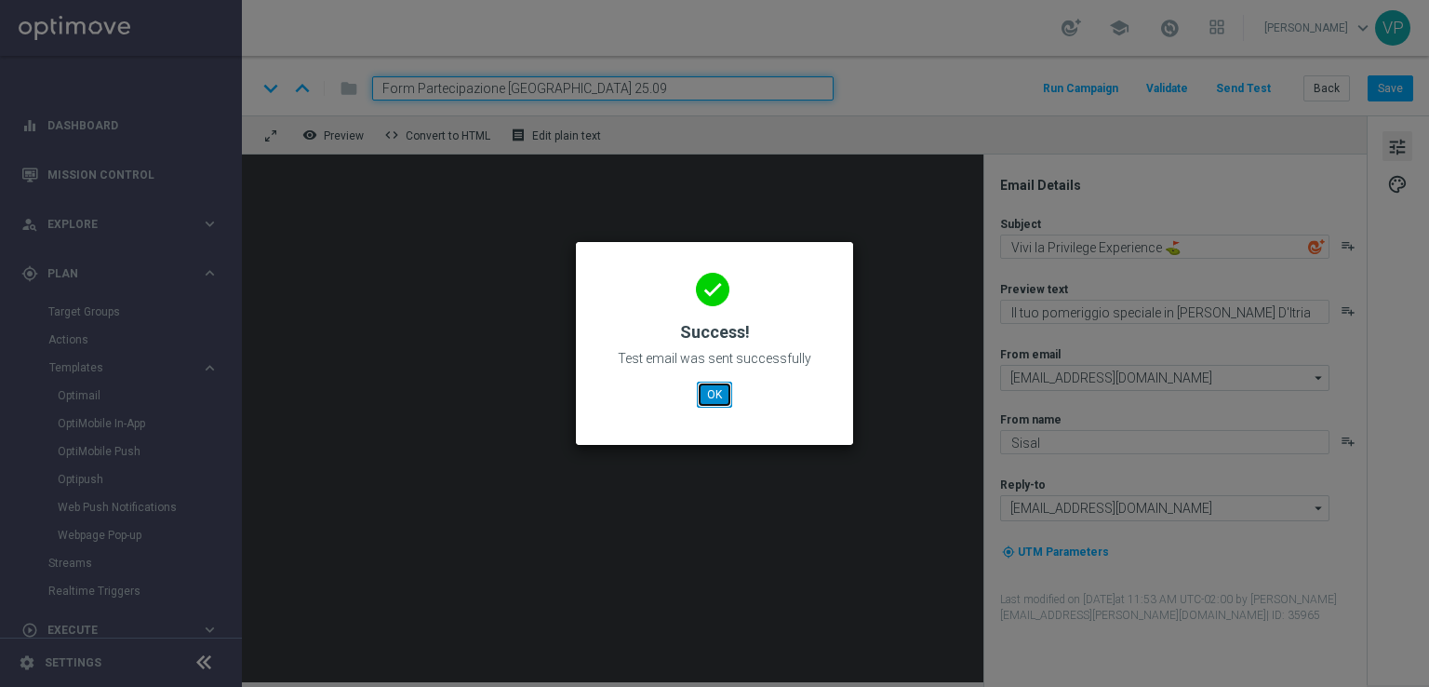
click at [724, 392] on button "OK" at bounding box center [714, 394] width 35 height 26
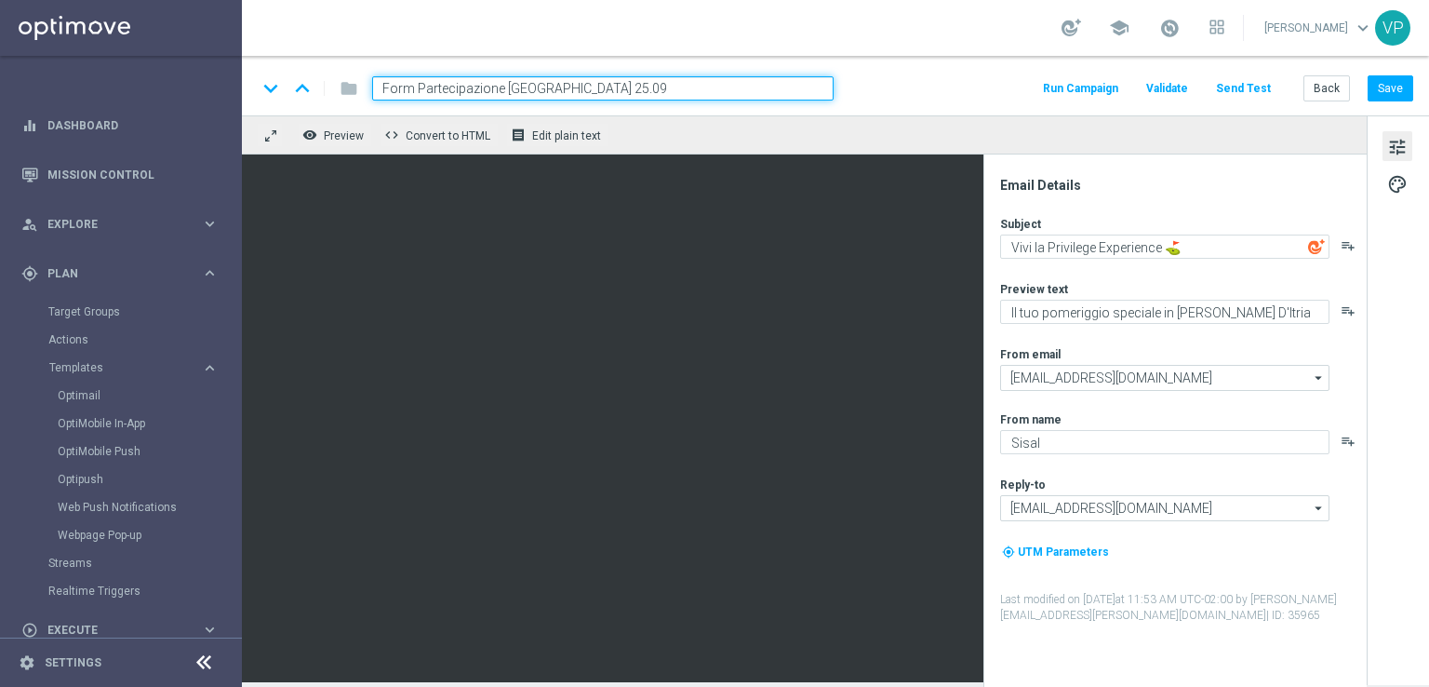
click at [1274, 87] on button "Send Test" at bounding box center [1243, 88] width 60 height 25
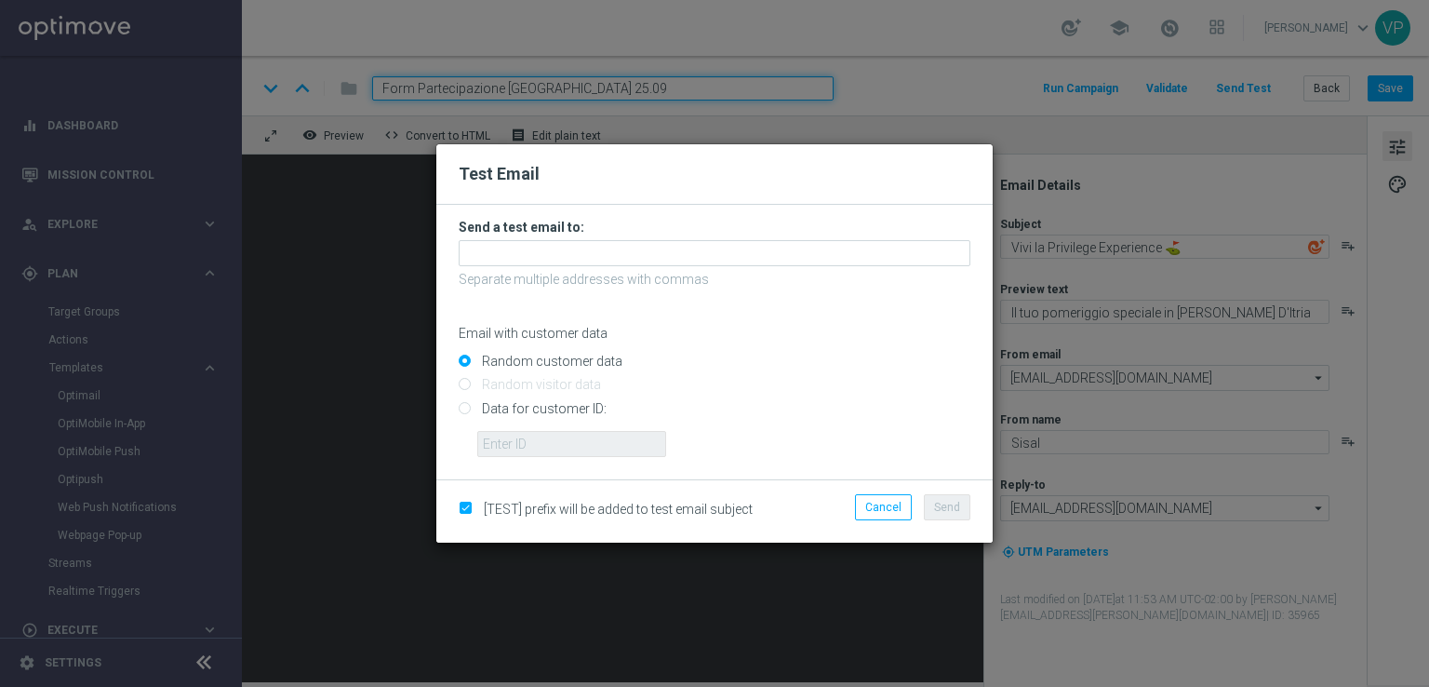
click at [534, 413] on input "Data for customer ID:" at bounding box center [715, 416] width 512 height 26
radio input "true"
click at [543, 456] on input "text" at bounding box center [571, 444] width 189 height 26
type input "3262295"
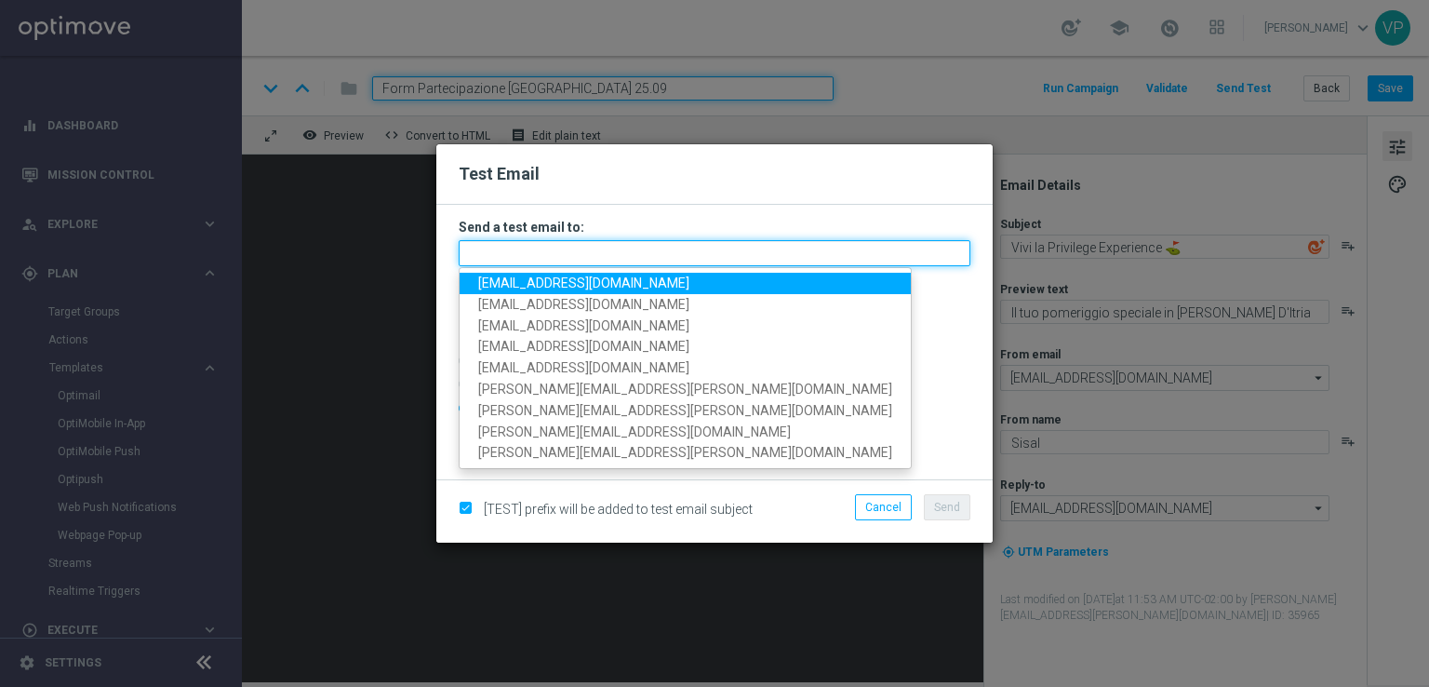
click at [607, 255] on input "text" at bounding box center [715, 253] width 512 height 26
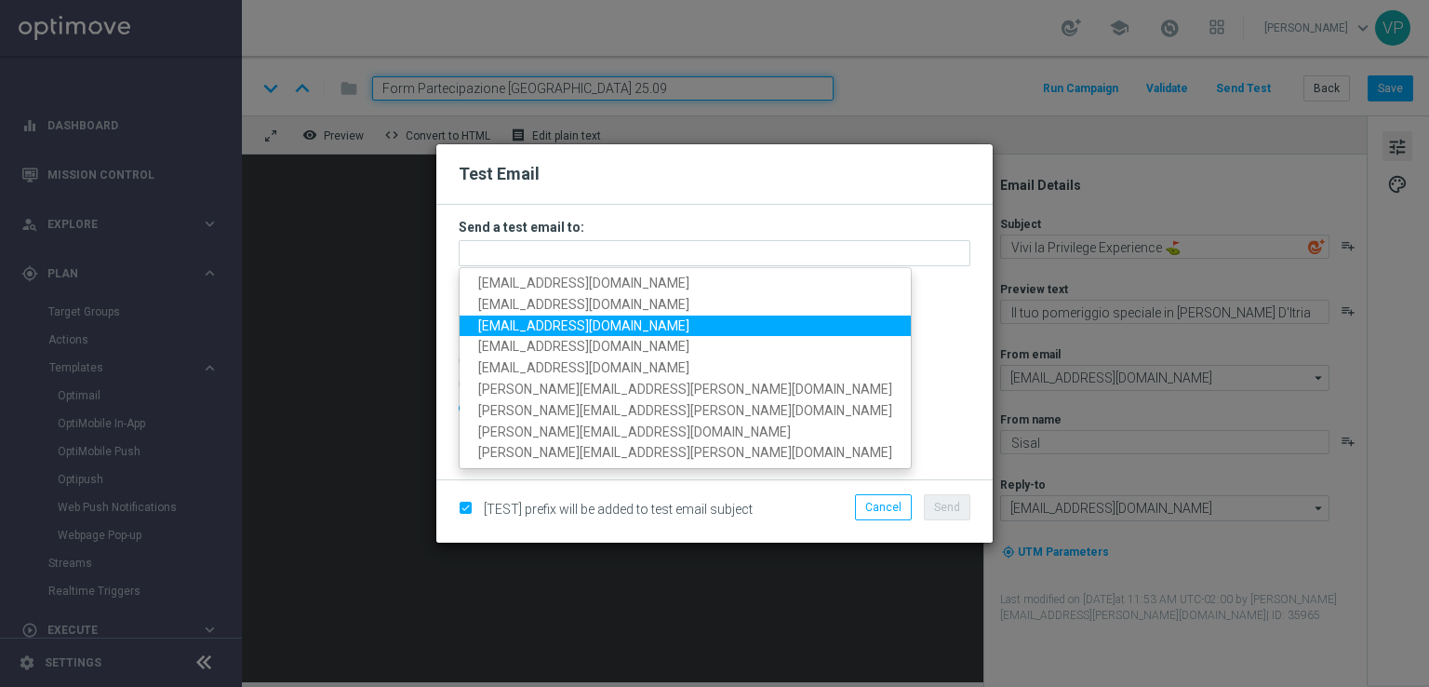
click at [532, 325] on span "[EMAIL_ADDRESS][DOMAIN_NAME]" at bounding box center [583, 324] width 211 height 15
type input "[EMAIL_ADDRESS][DOMAIN_NAME]"
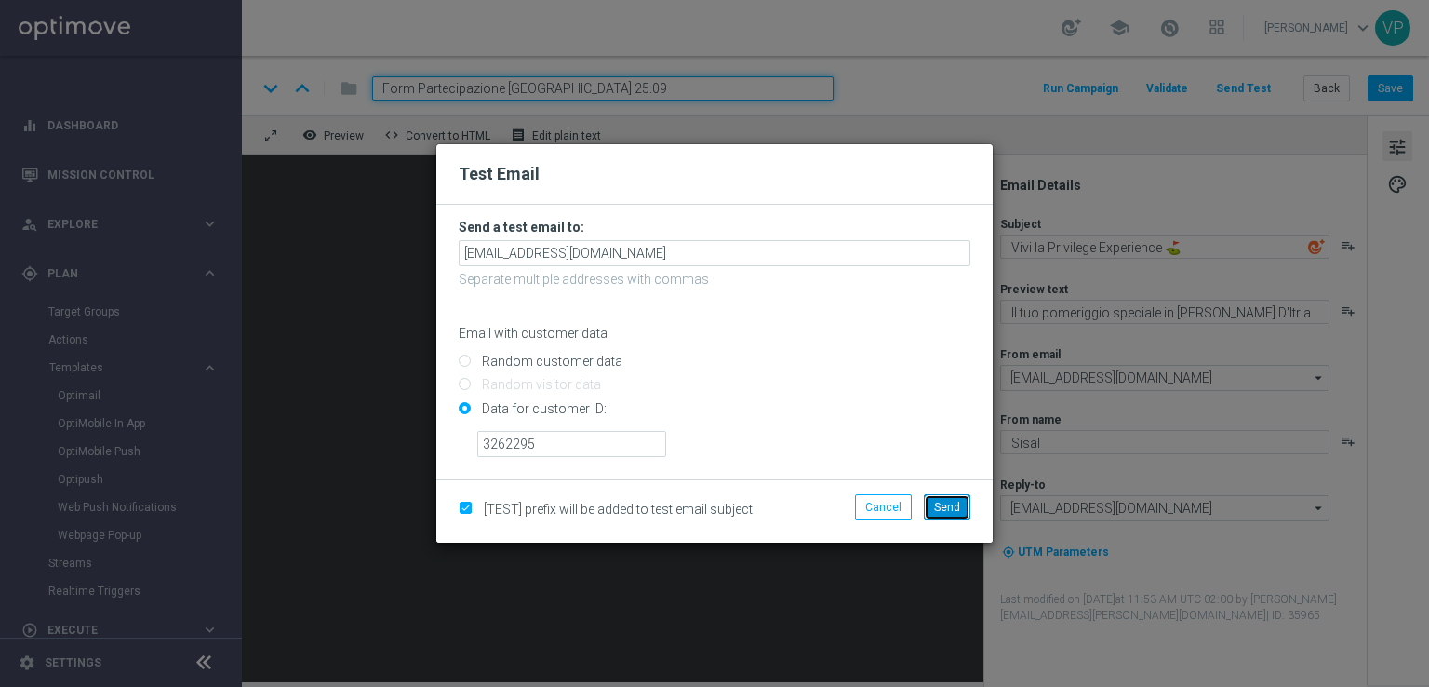
click at [933, 501] on button "Send" at bounding box center [947, 507] width 47 height 26
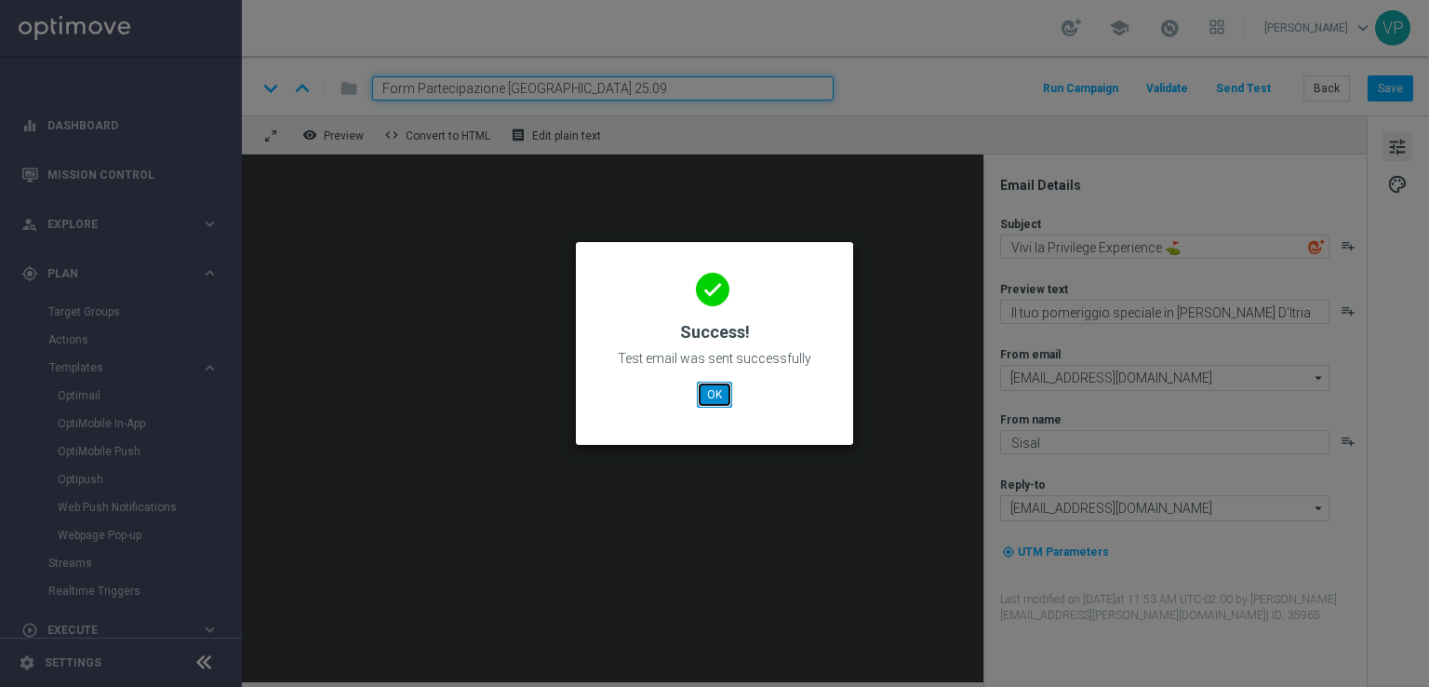
click at [729, 395] on button "OK" at bounding box center [714, 394] width 35 height 26
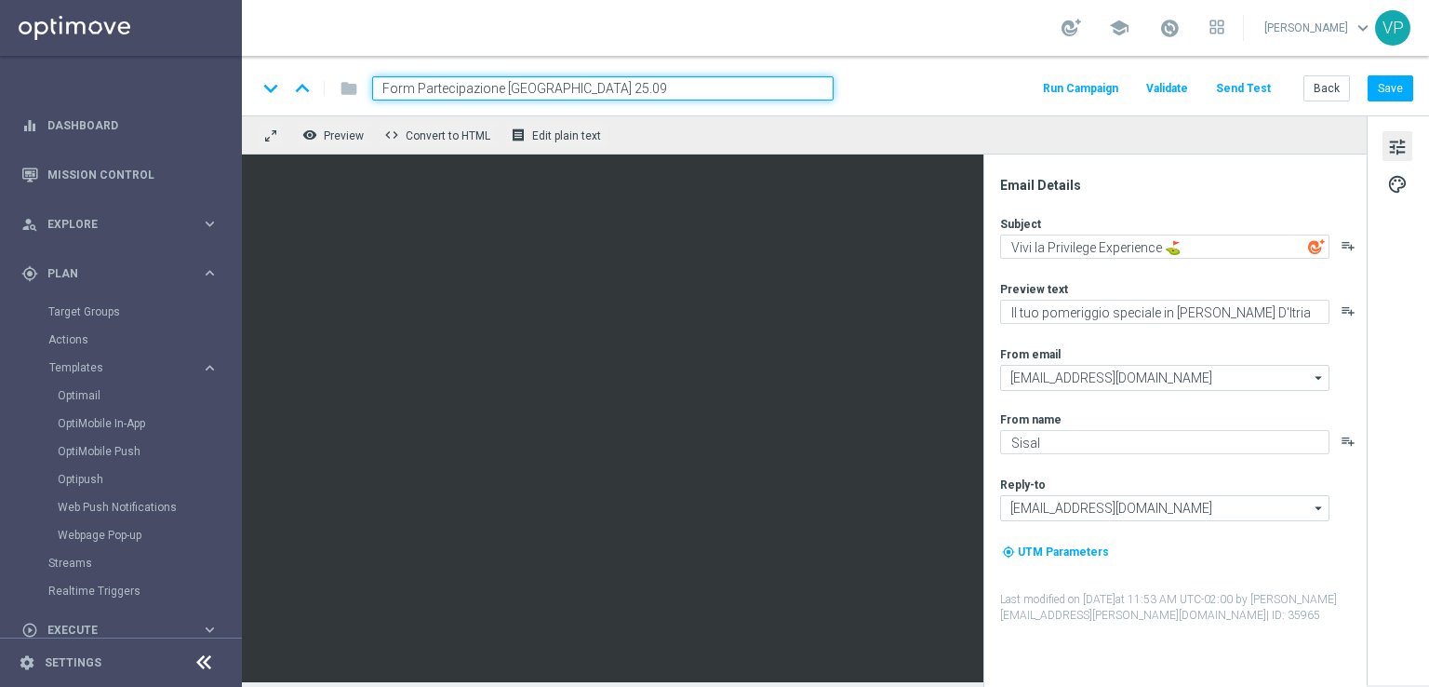
click at [1266, 87] on button "Send Test" at bounding box center [1243, 88] width 60 height 25
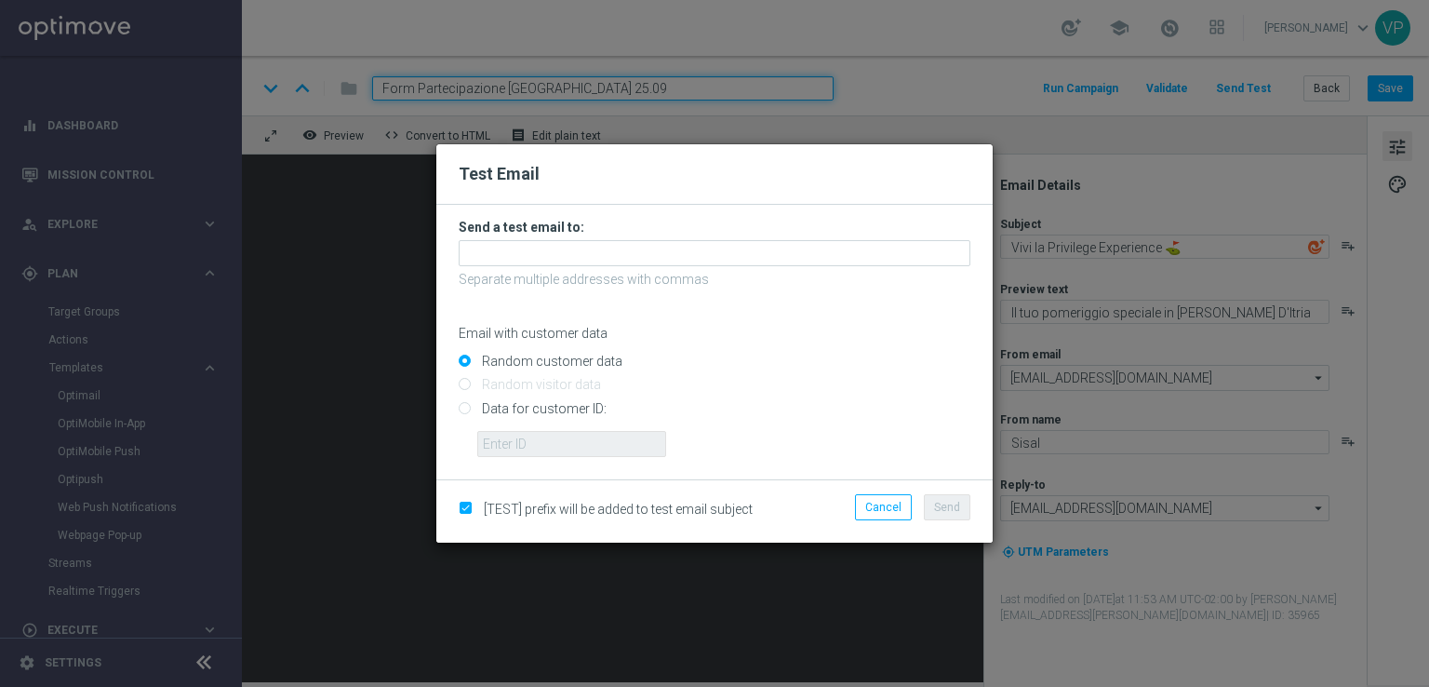
click at [686, 236] on form "Send a test email to: Separate multiple addresses with commas Email with custom…" at bounding box center [715, 338] width 512 height 238
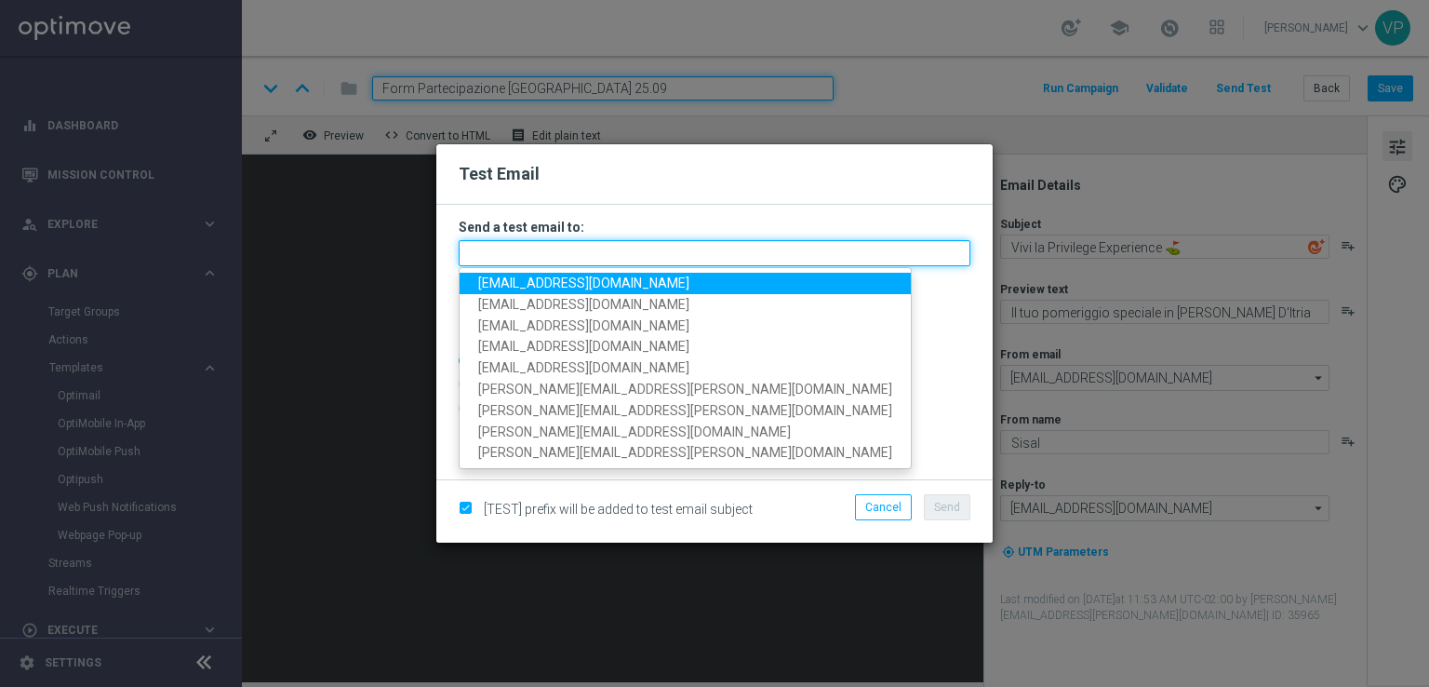
click at [686, 246] on input "text" at bounding box center [715, 253] width 512 height 26
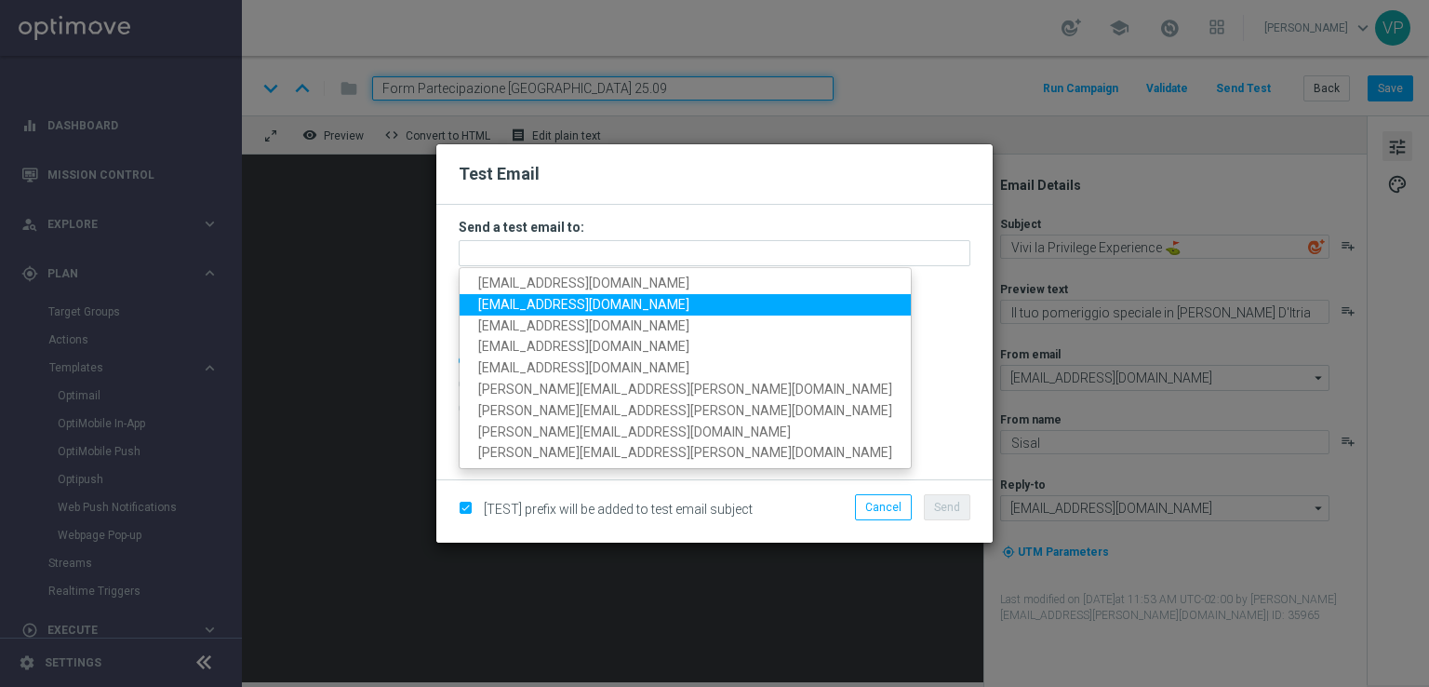
click at [506, 302] on span "[EMAIL_ADDRESS][DOMAIN_NAME]" at bounding box center [583, 304] width 211 height 15
type input "[EMAIL_ADDRESS][DOMAIN_NAME]"
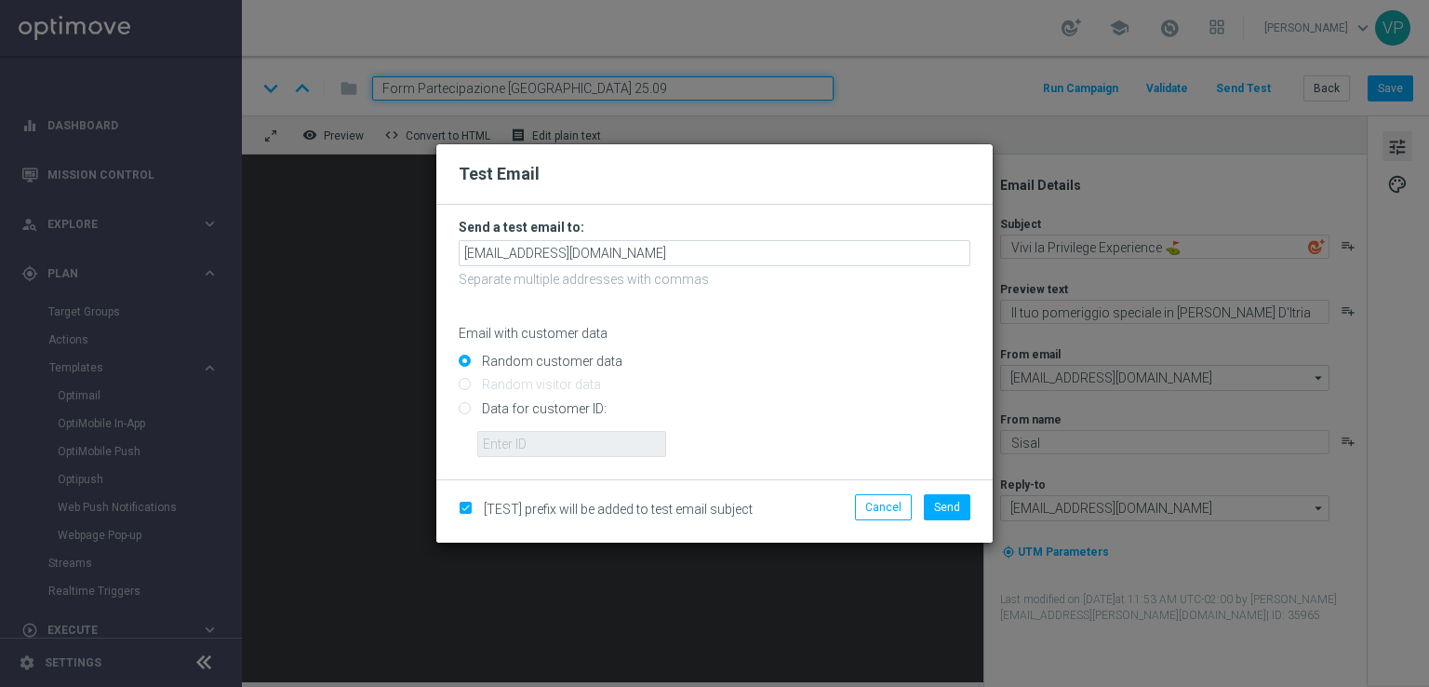
click at [562, 407] on input "Data for customer ID:" at bounding box center [715, 416] width 512 height 26
radio input "true"
click at [562, 443] on input "text" at bounding box center [571, 444] width 189 height 26
type input "3262295"
click at [941, 505] on span "Send" at bounding box center [947, 507] width 26 height 13
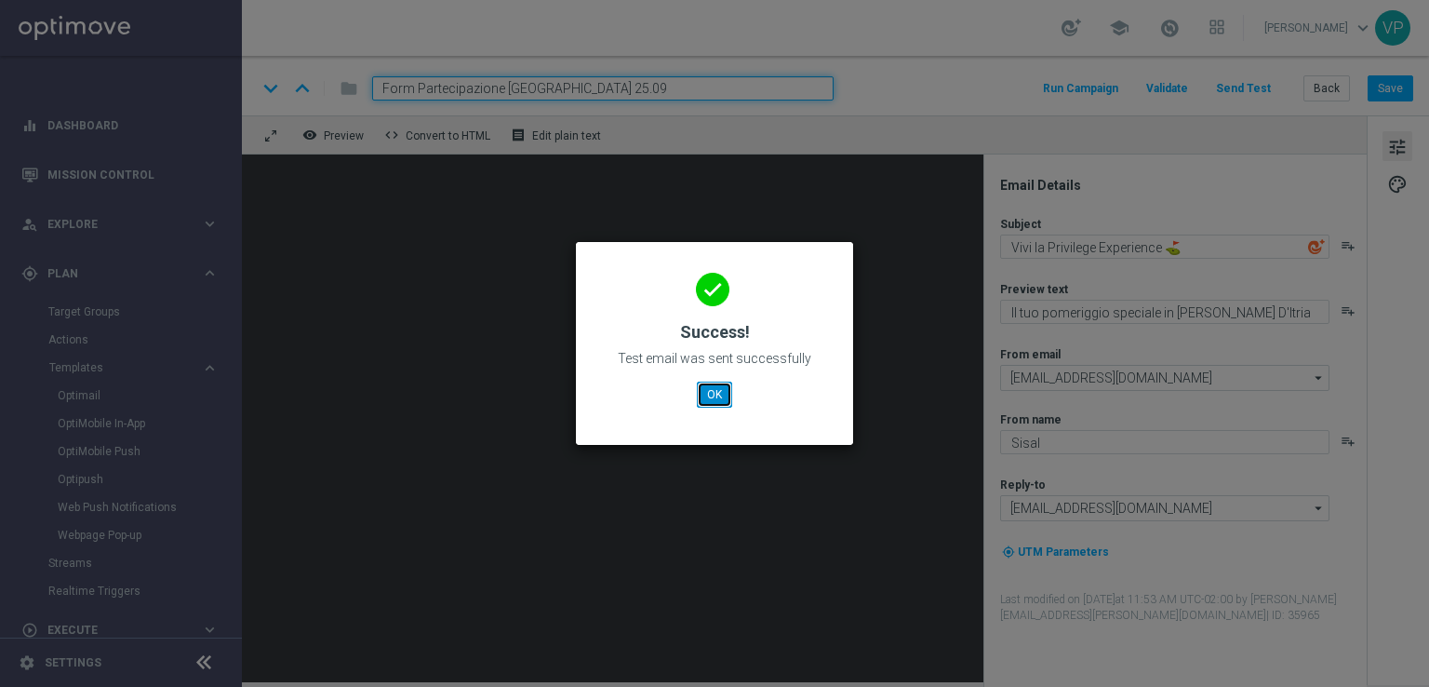
click at [701, 399] on button "OK" at bounding box center [714, 394] width 35 height 26
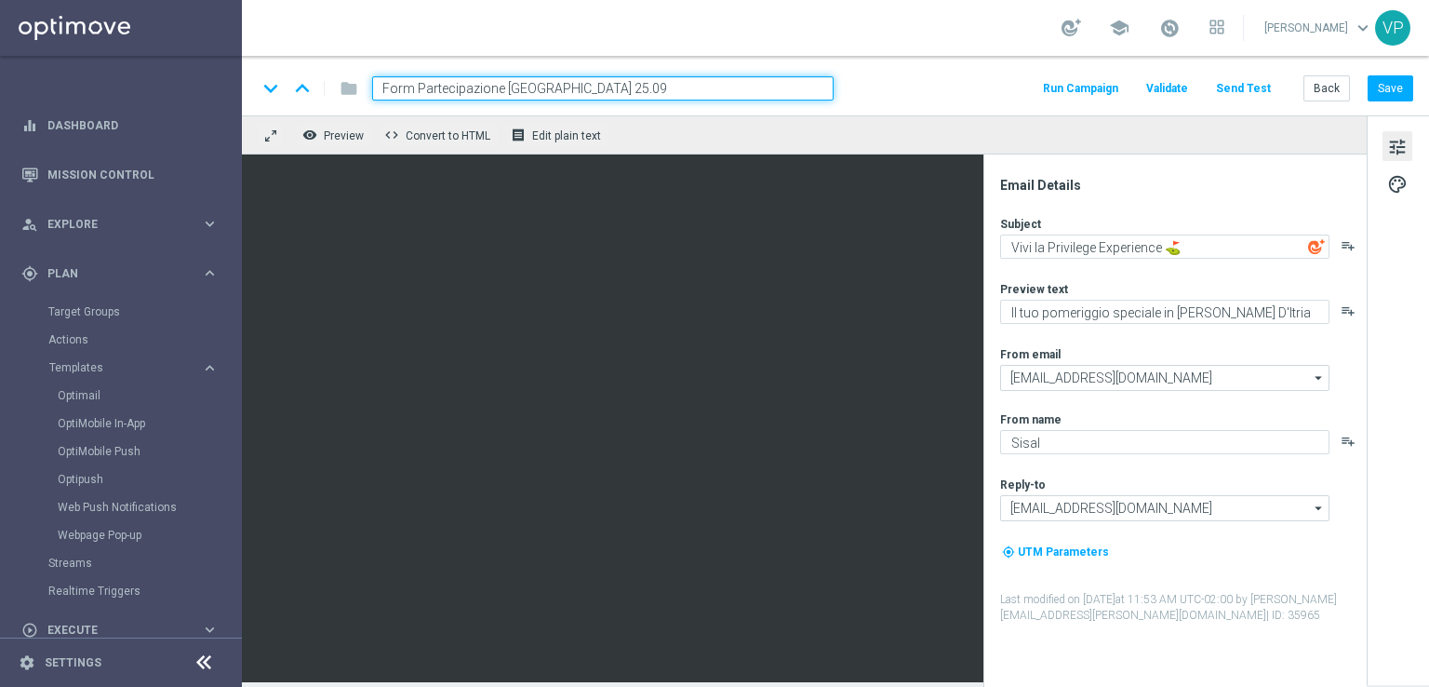
click at [1244, 87] on button "Send Test" at bounding box center [1243, 88] width 60 height 25
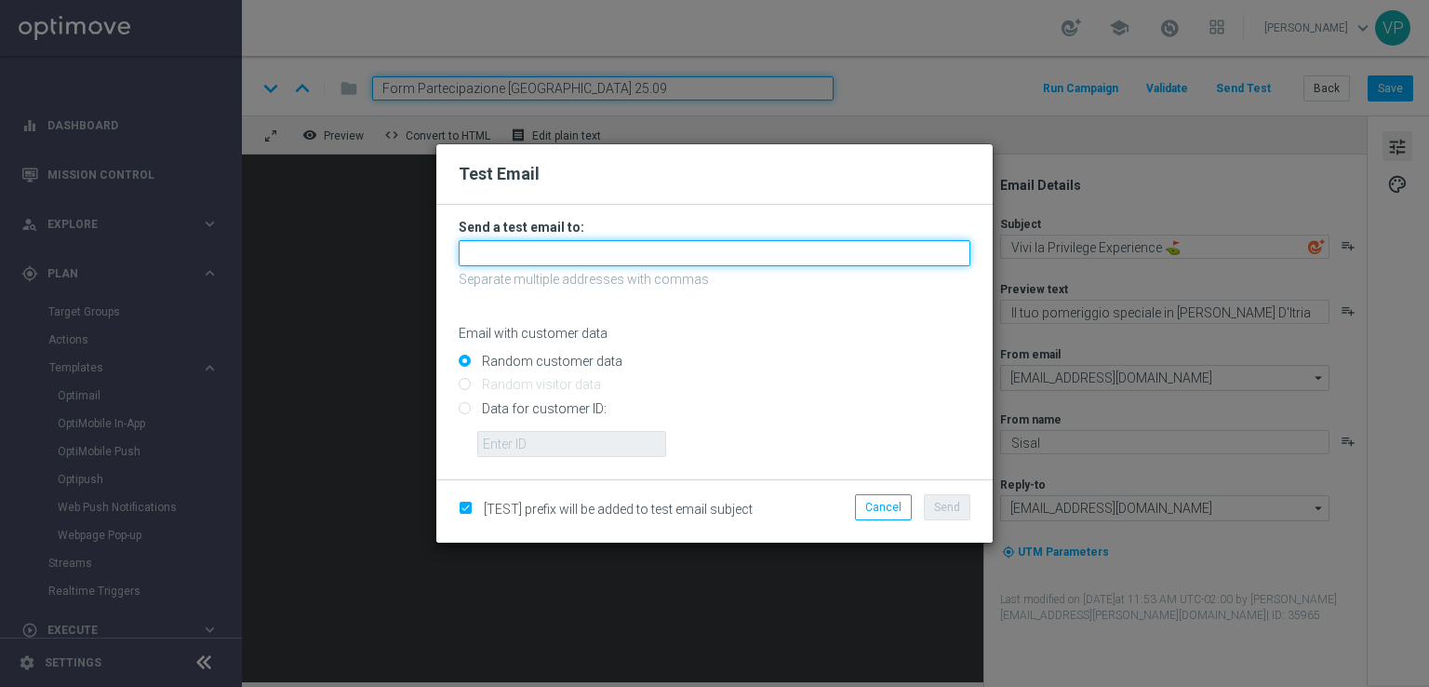
click at [728, 259] on input "text" at bounding box center [715, 253] width 512 height 26
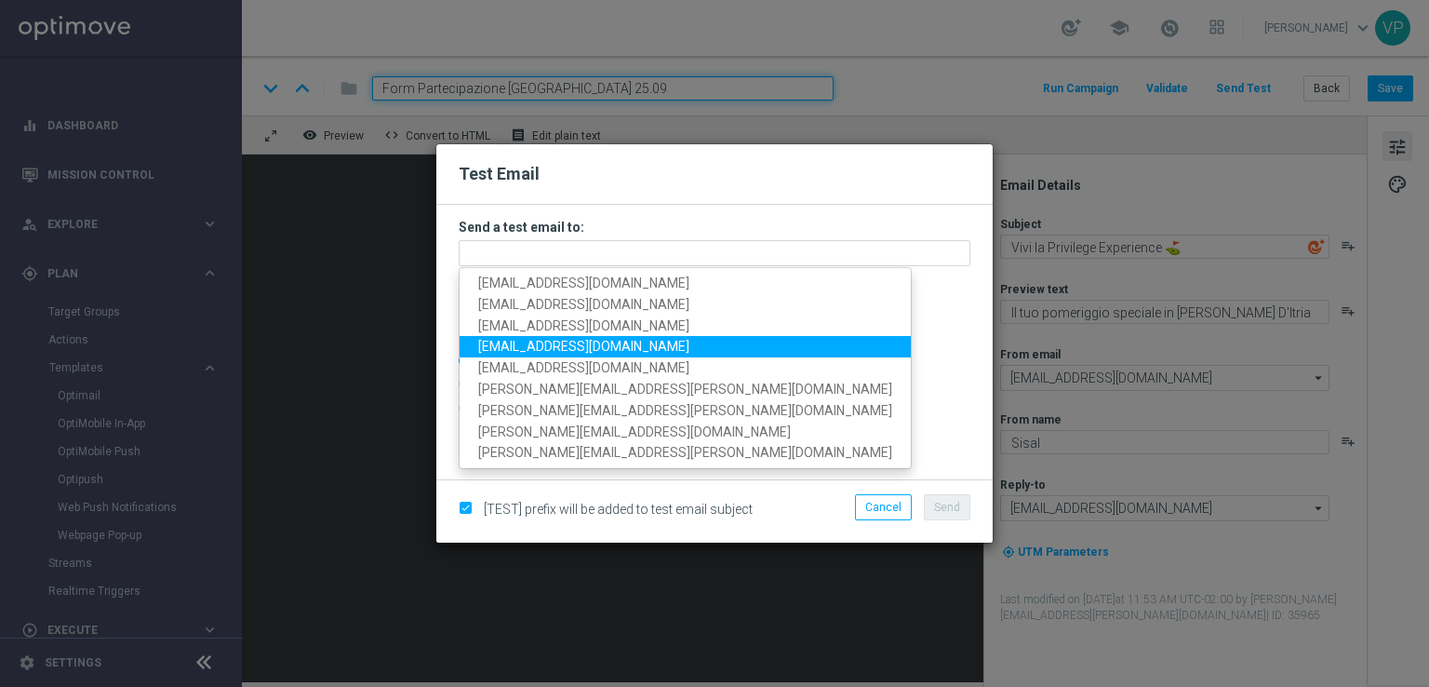
click at [493, 336] on link "[EMAIL_ADDRESS][DOMAIN_NAME]" at bounding box center [685, 346] width 451 height 21
type input "[EMAIL_ADDRESS][DOMAIN_NAME]"
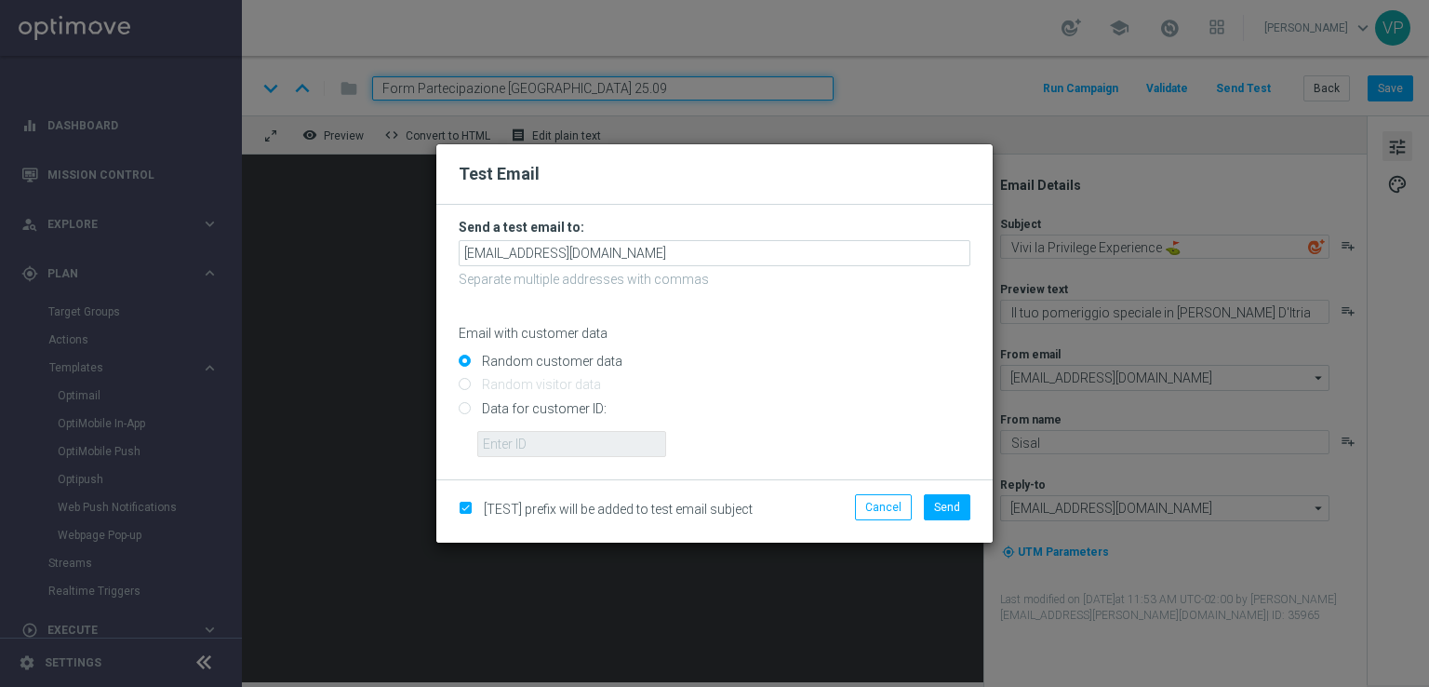
click at [541, 421] on input "Data for customer ID:" at bounding box center [715, 416] width 512 height 26
radio input "true"
click at [551, 455] on input "text" at bounding box center [571, 444] width 189 height 26
type input "3262295"
click at [934, 505] on span "Send" at bounding box center [947, 507] width 26 height 13
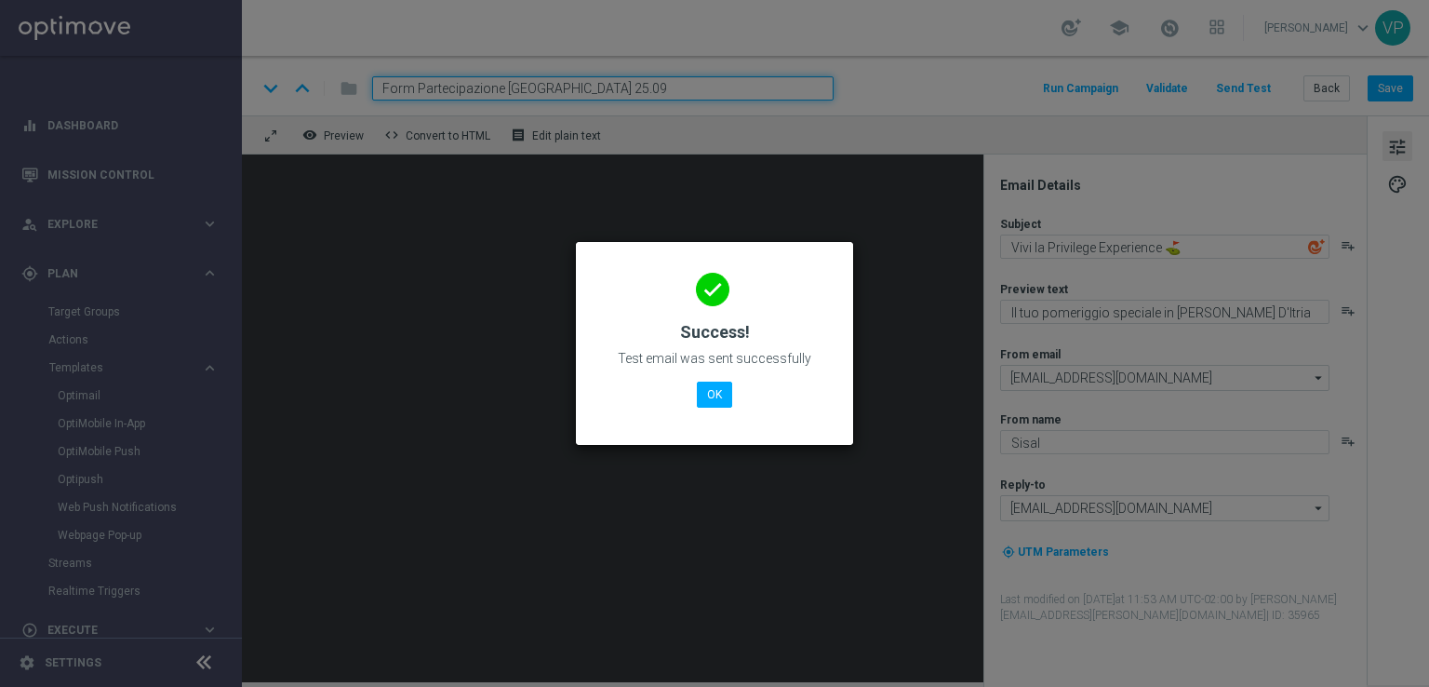
click at [694, 394] on div "done Success! Test email was sent successfully OK" at bounding box center [714, 341] width 233 height 162
click at [718, 395] on button "OK" at bounding box center [714, 394] width 35 height 26
